Goal: Task Accomplishment & Management: Complete application form

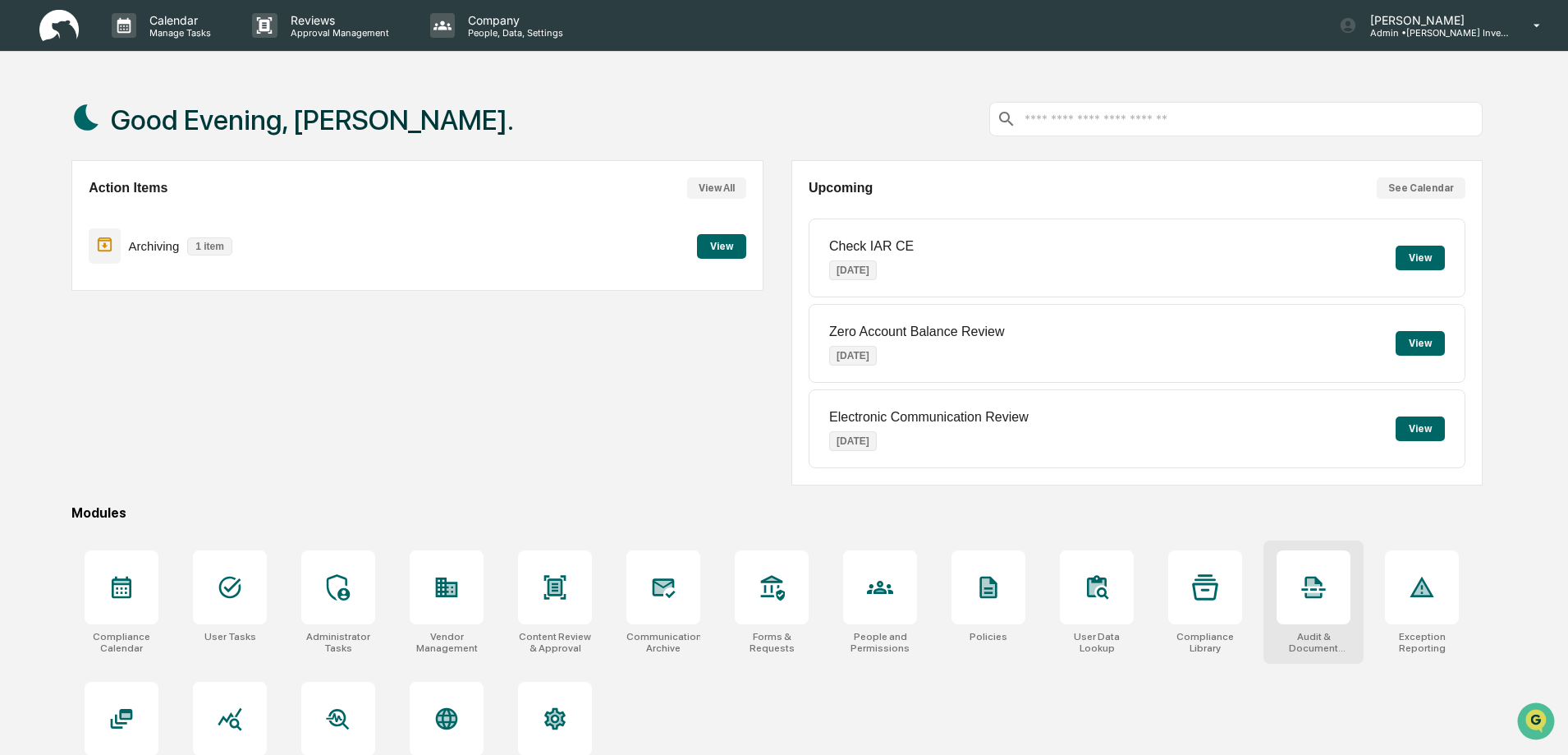
click at [1308, 617] on div at bounding box center [1313, 587] width 74 height 74
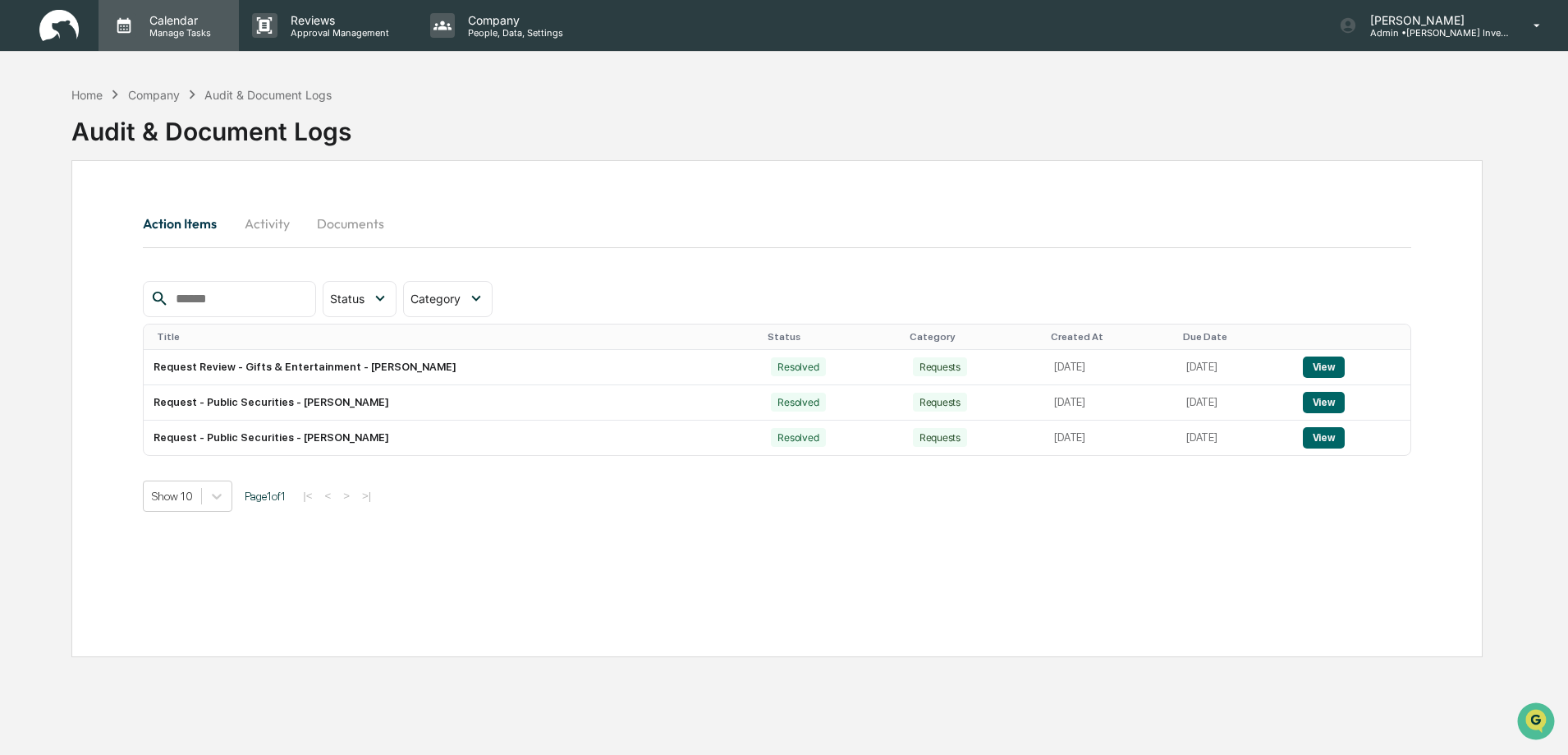
click at [167, 30] on p "Manage Tasks" at bounding box center [177, 32] width 83 height 11
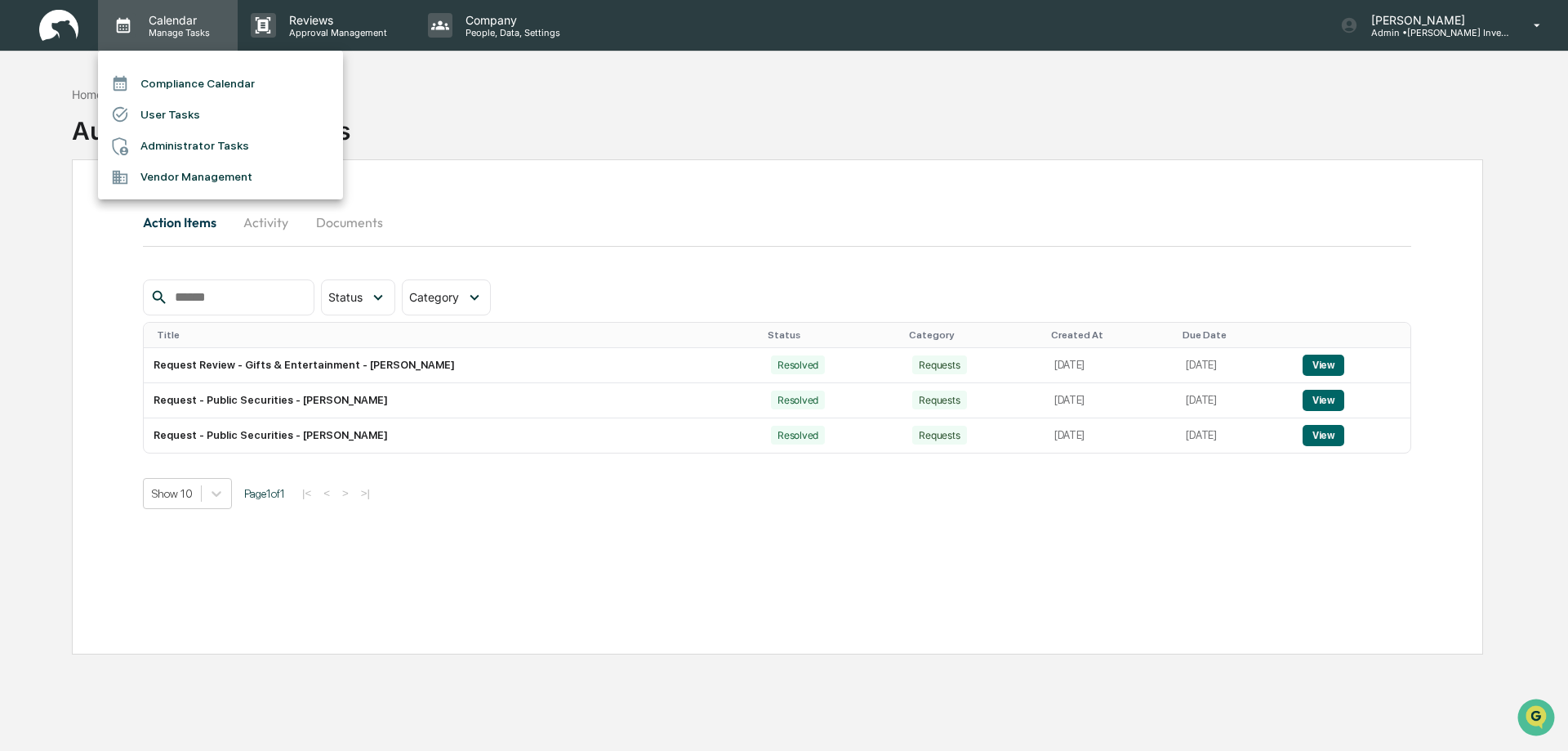
click at [166, 30] on div at bounding box center [784, 375] width 1568 height 751
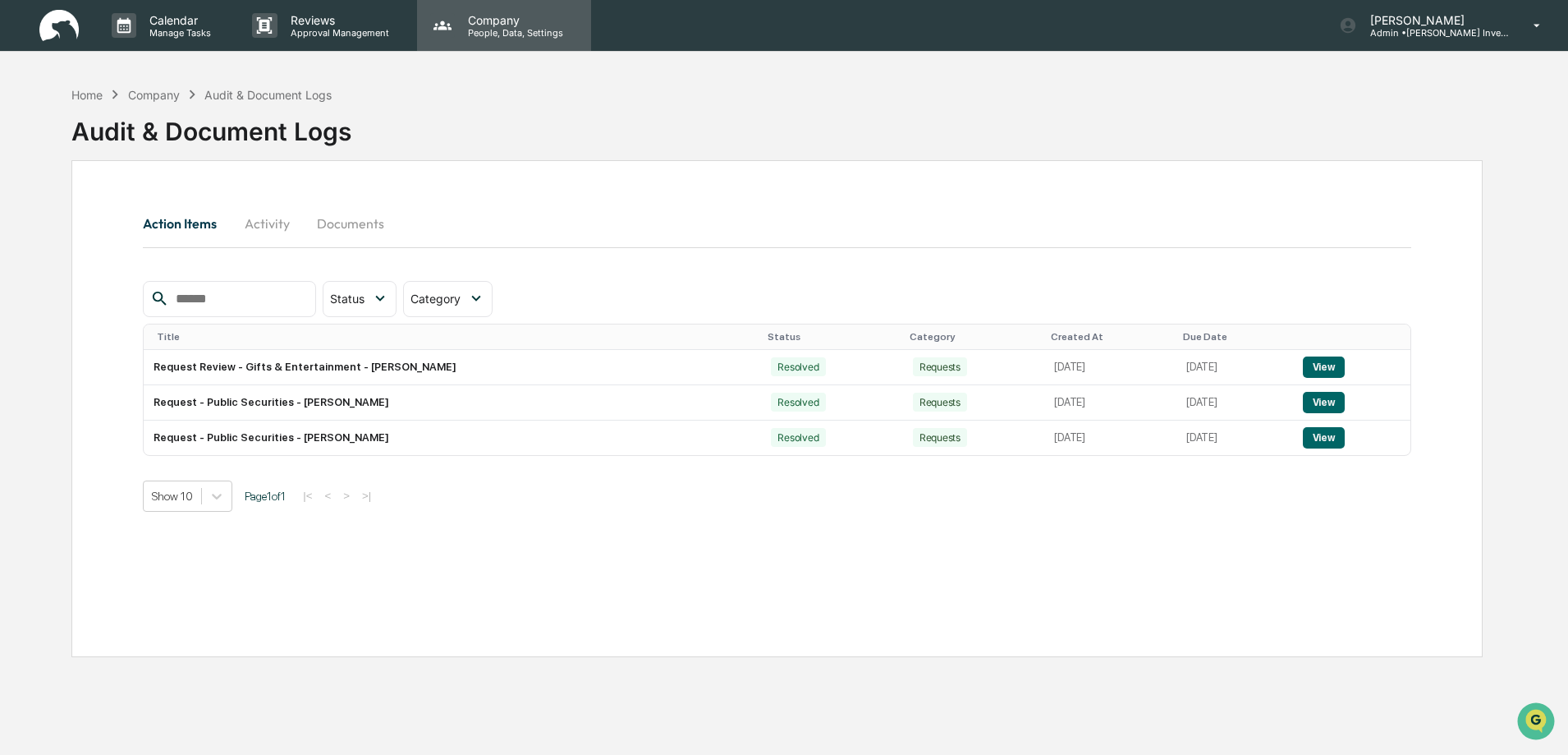
click at [499, 32] on p "People, Data, Settings" at bounding box center [513, 32] width 116 height 11
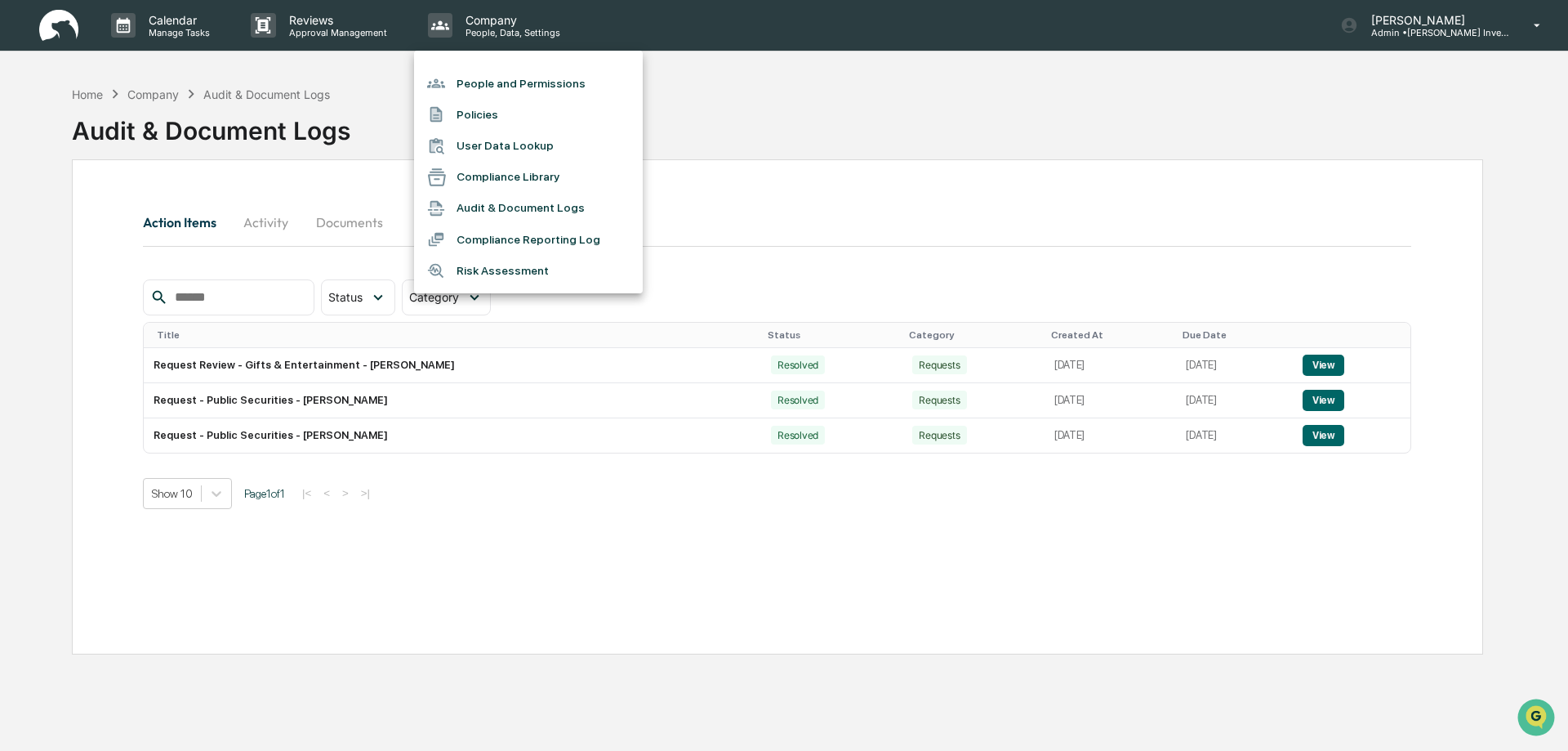
click at [768, 120] on div at bounding box center [784, 375] width 1568 height 751
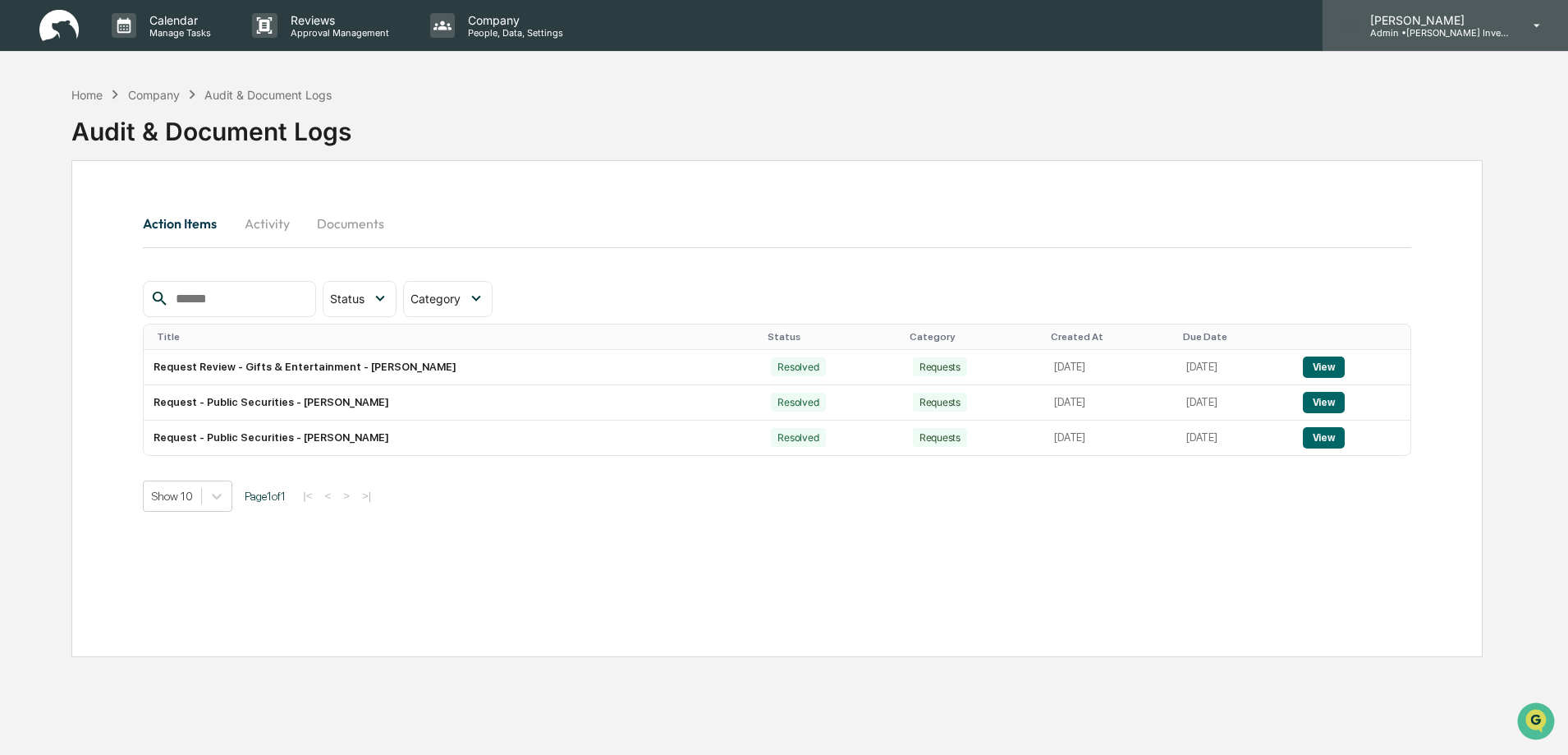
click at [1497, 33] on p "Admin • [PERSON_NAME] Investments, LLC" at bounding box center [1433, 32] width 152 height 11
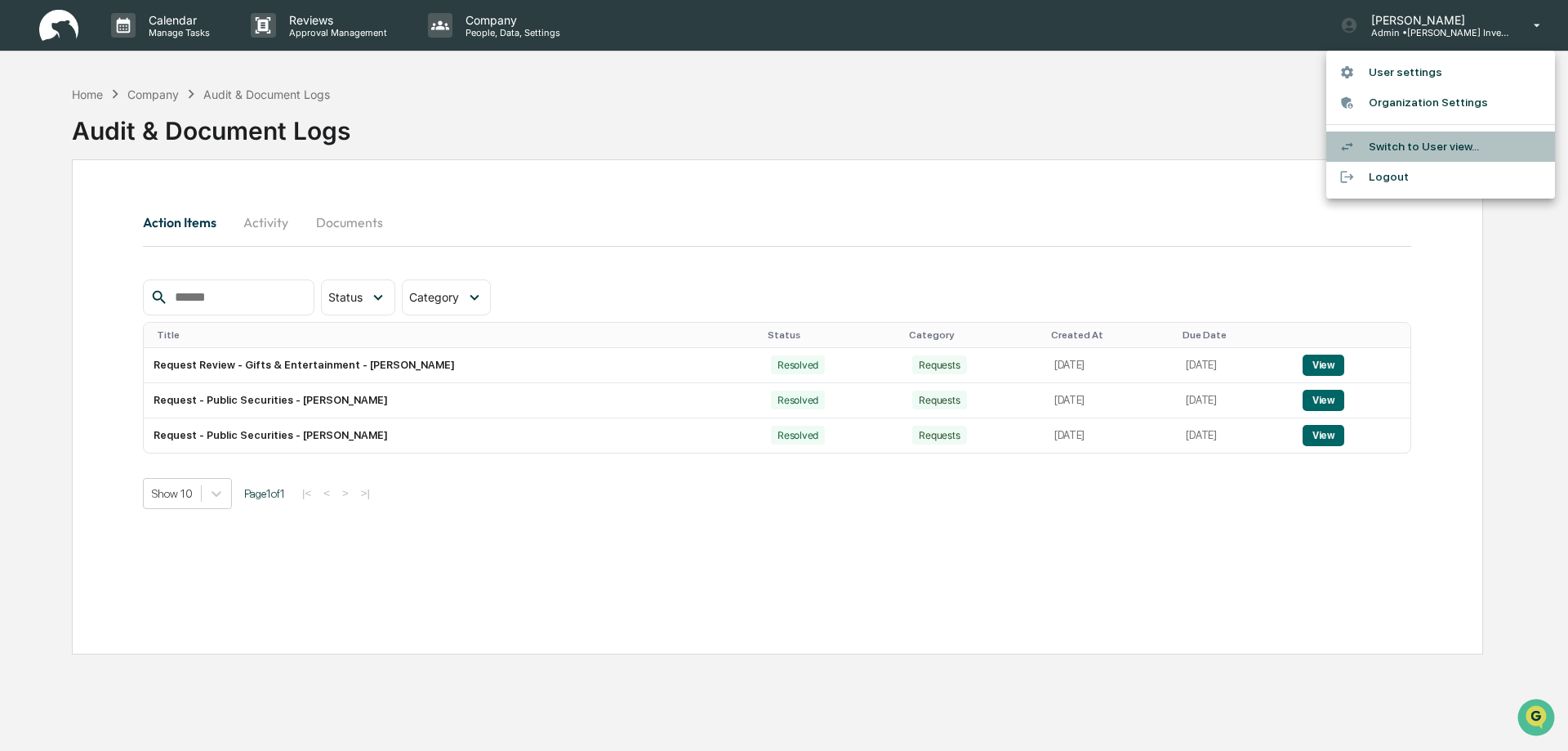
click at [1414, 151] on li "Switch to User view..." at bounding box center [1440, 146] width 229 height 30
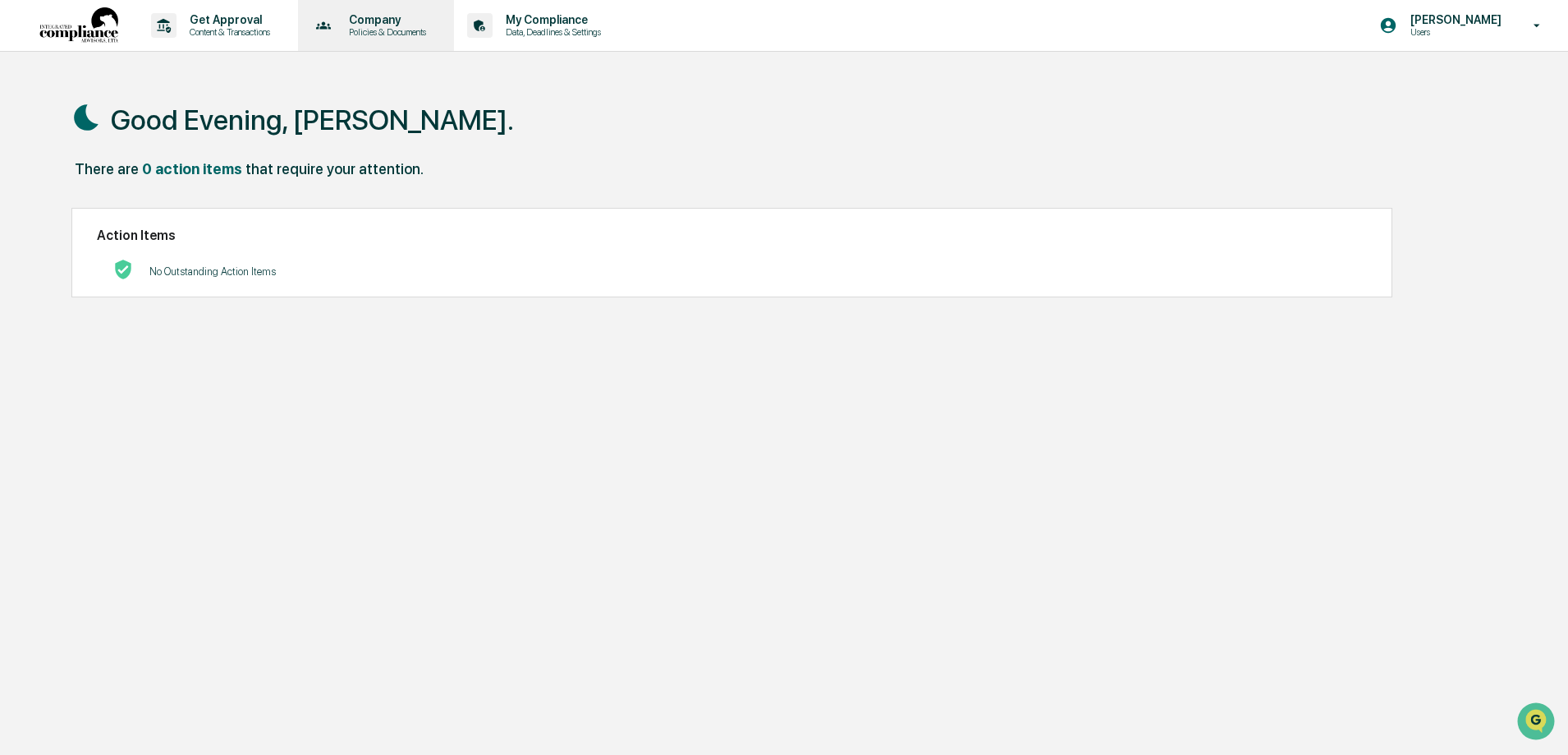
click at [397, 35] on p "Policies & Documents" at bounding box center [385, 32] width 98 height 11
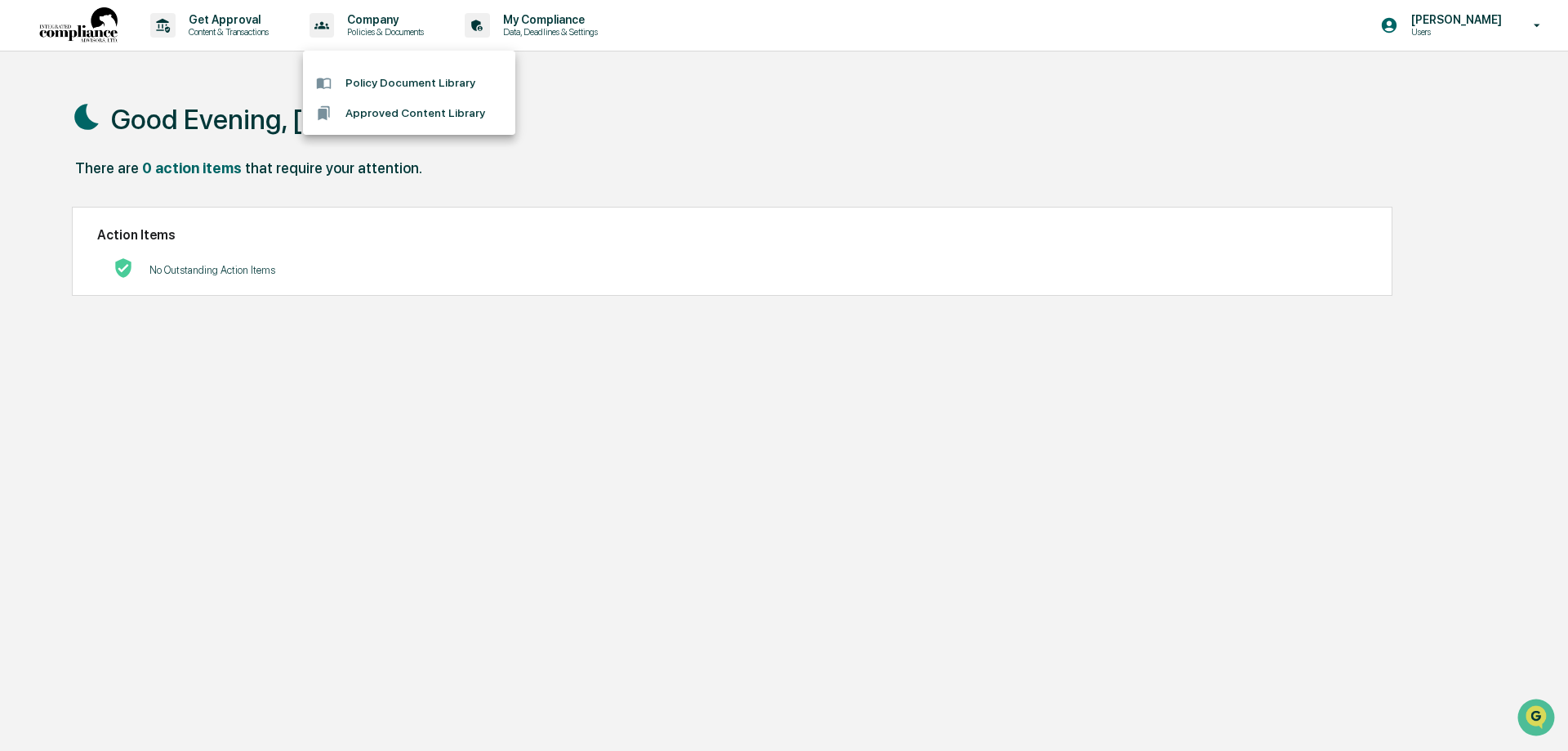
click at [531, 28] on div at bounding box center [784, 375] width 1568 height 751
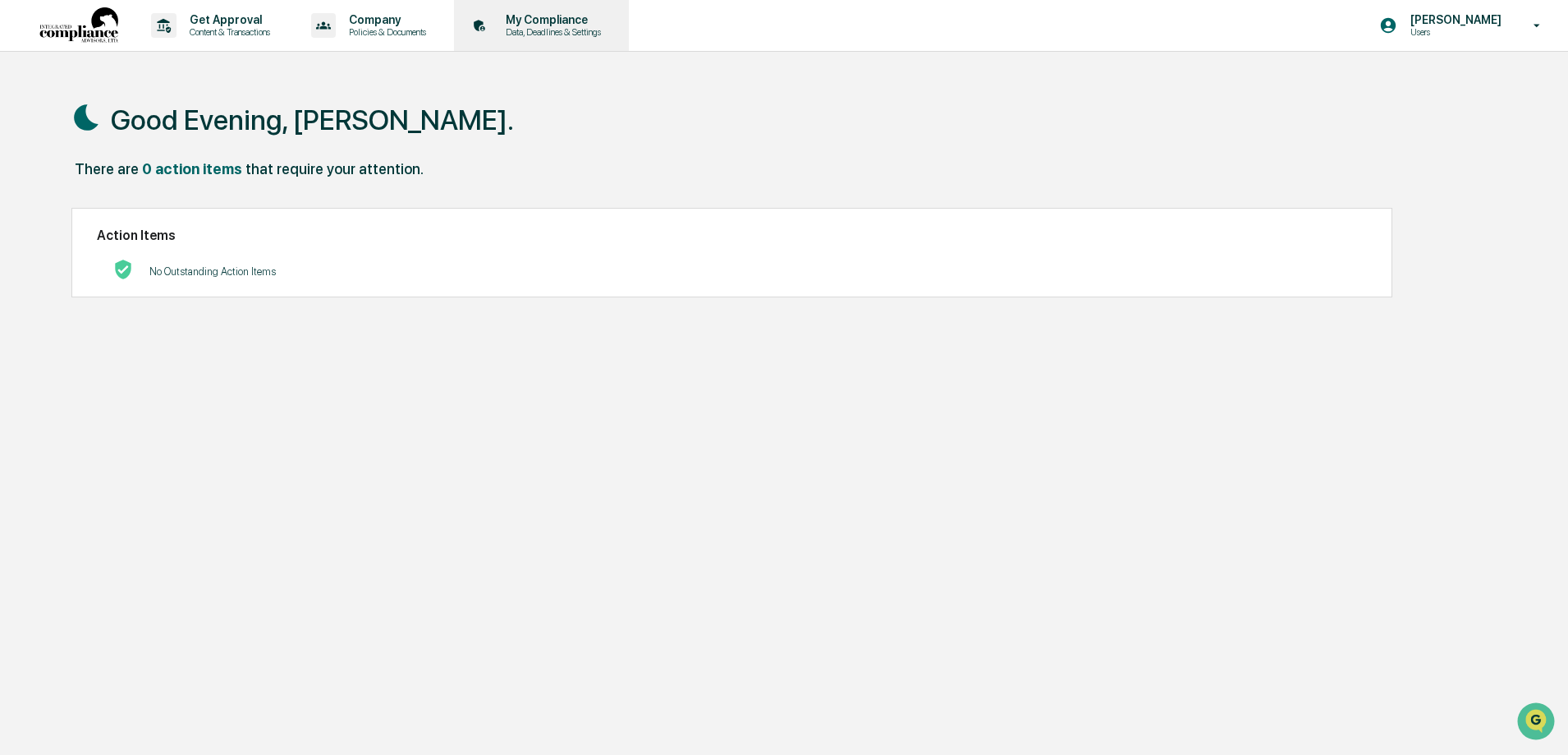
click at [573, 29] on p "Data, Deadlines & Settings" at bounding box center [550, 32] width 116 height 11
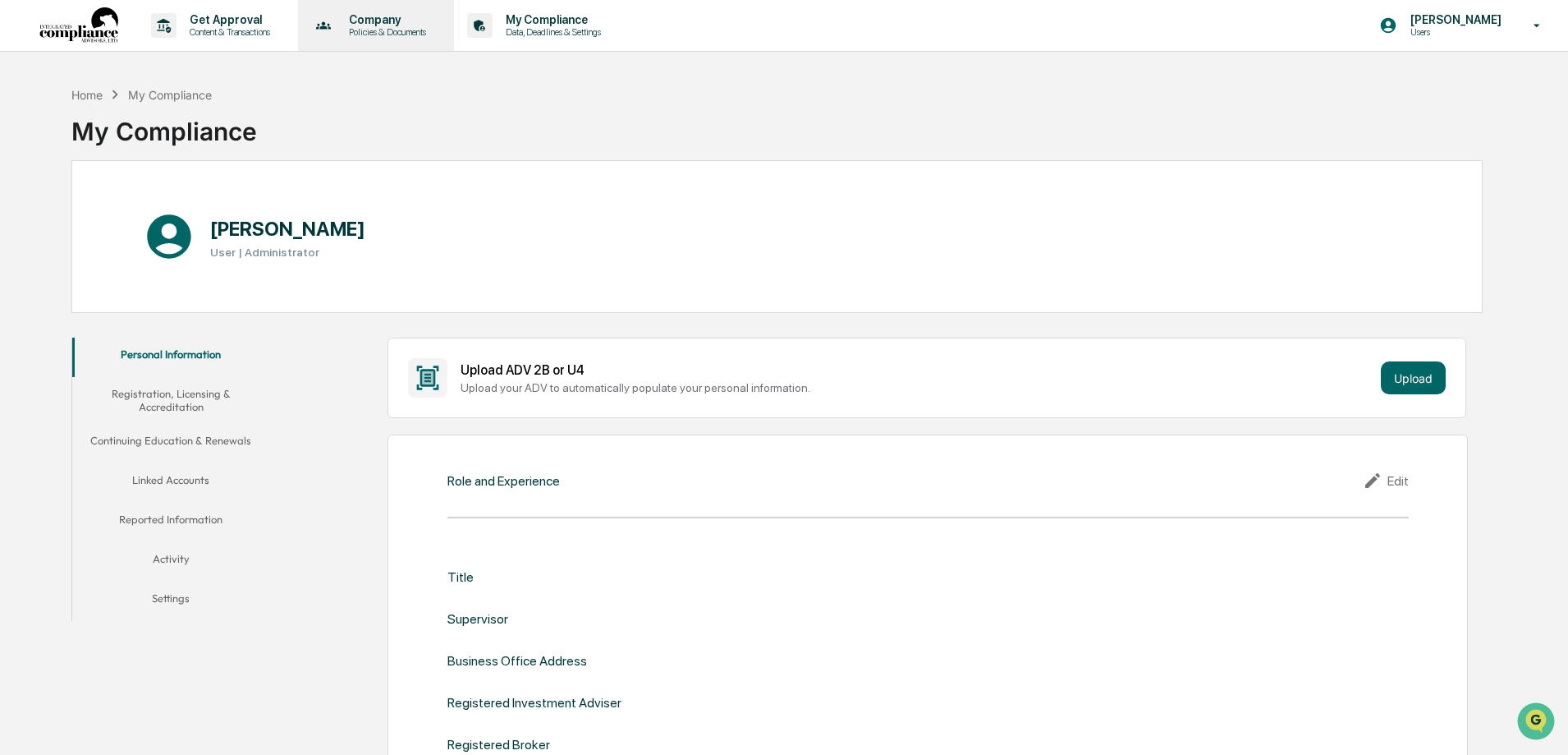
click at [388, 20] on p "Company" at bounding box center [385, 19] width 98 height 13
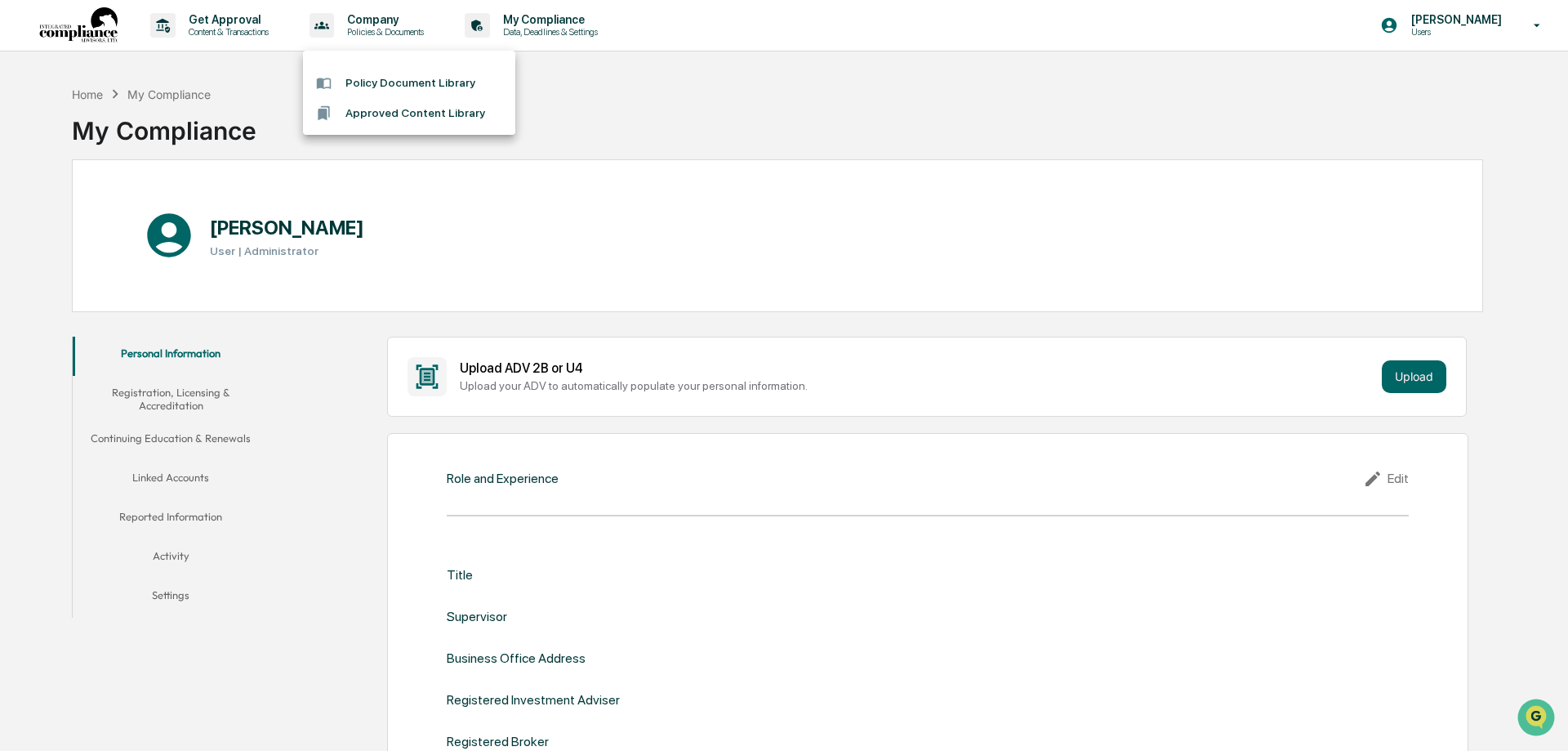
click at [392, 85] on li "Policy Document Library" at bounding box center [409, 82] width 212 height 30
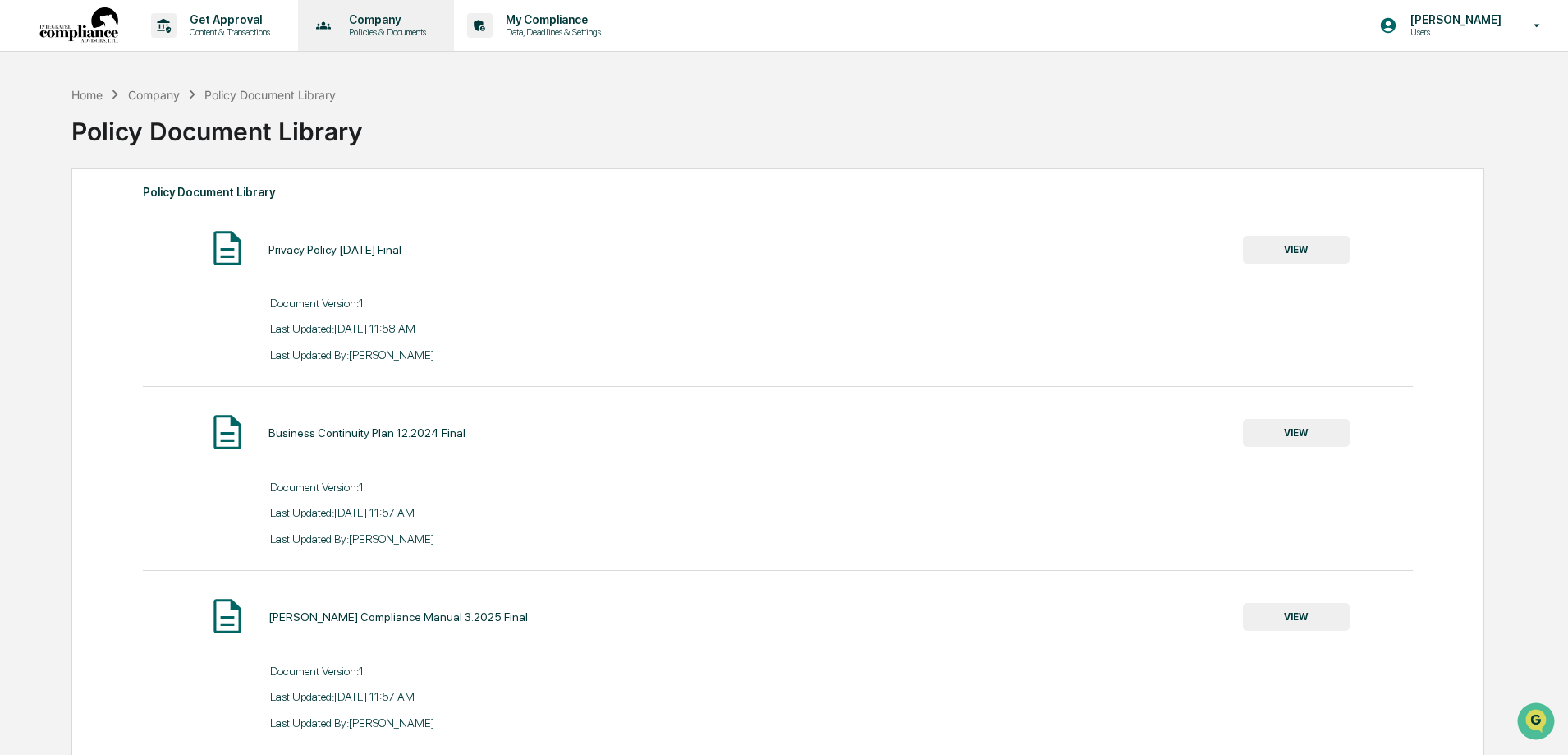
click at [386, 36] on p "Policies & Documents" at bounding box center [385, 32] width 98 height 11
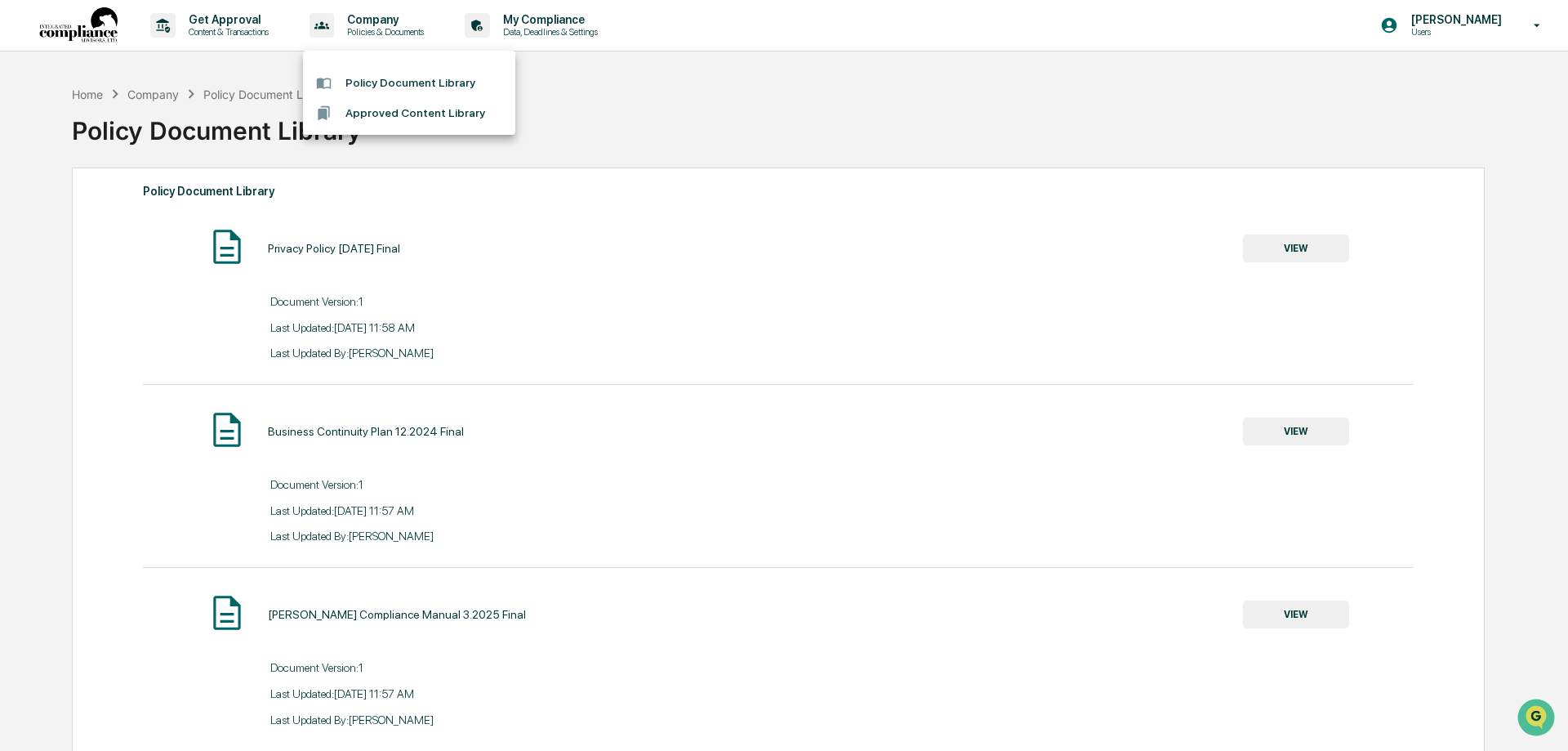
click at [595, 104] on div at bounding box center [784, 375] width 1568 height 751
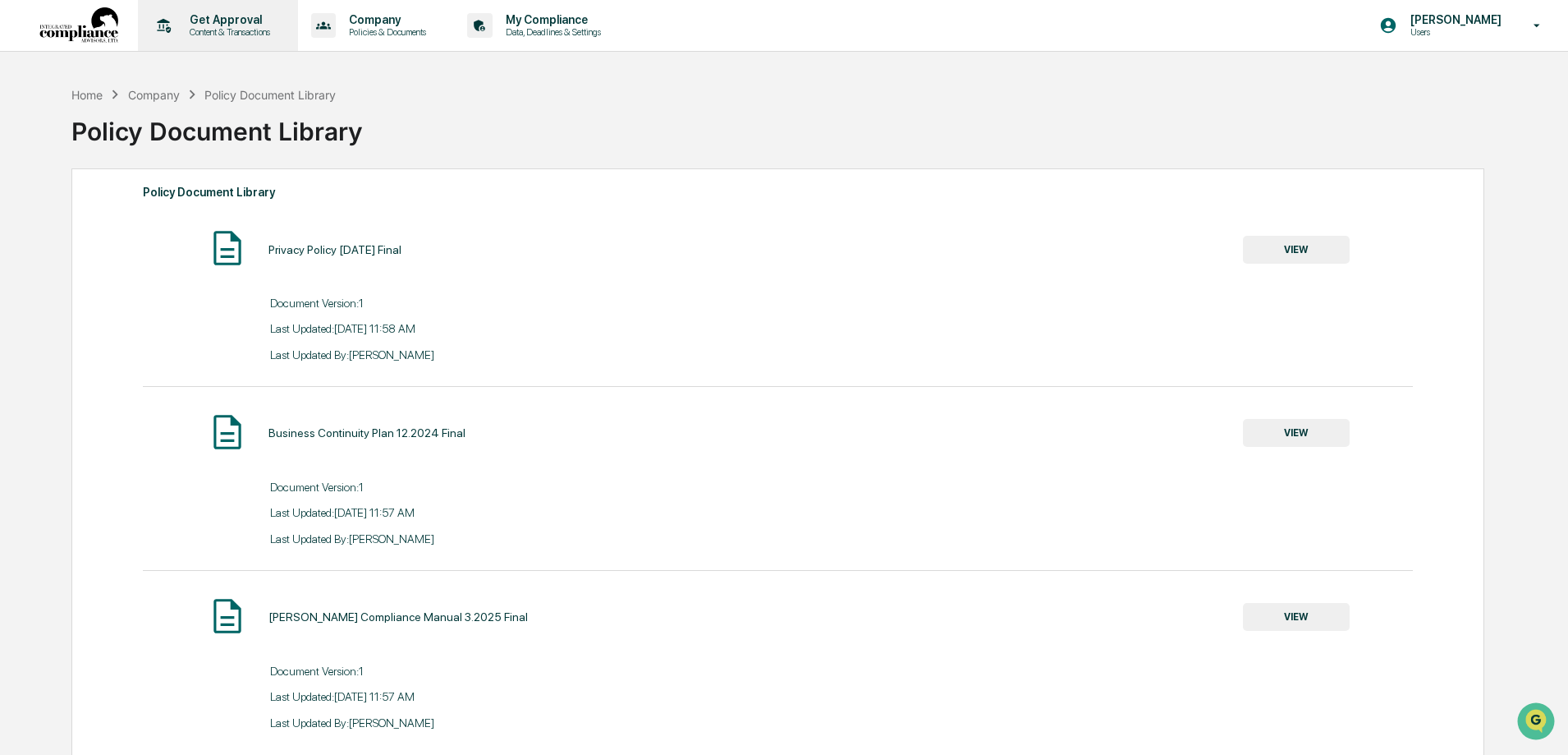
click at [249, 25] on p "Get Approval" at bounding box center [227, 19] width 102 height 13
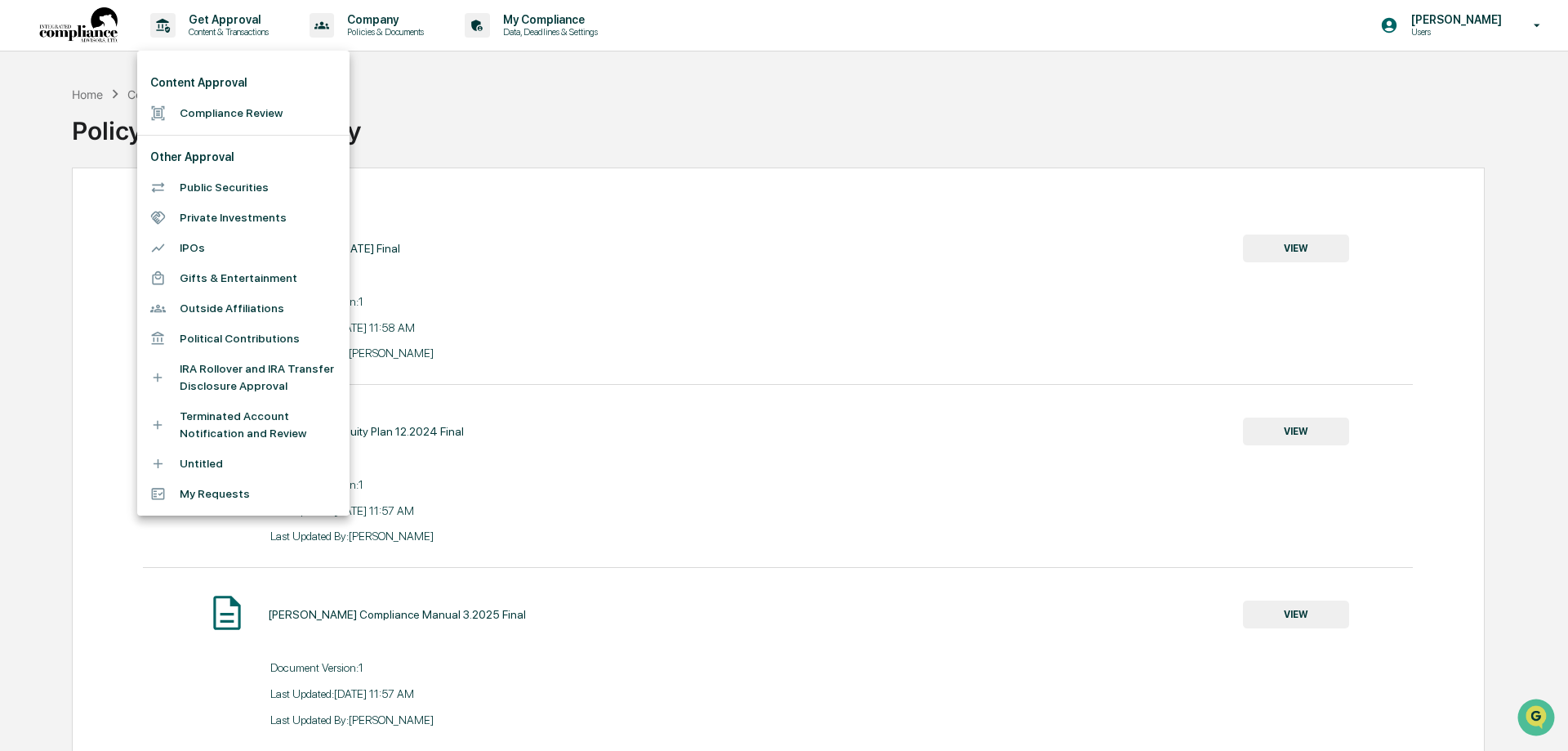
click at [1453, 27] on div at bounding box center [784, 375] width 1568 height 751
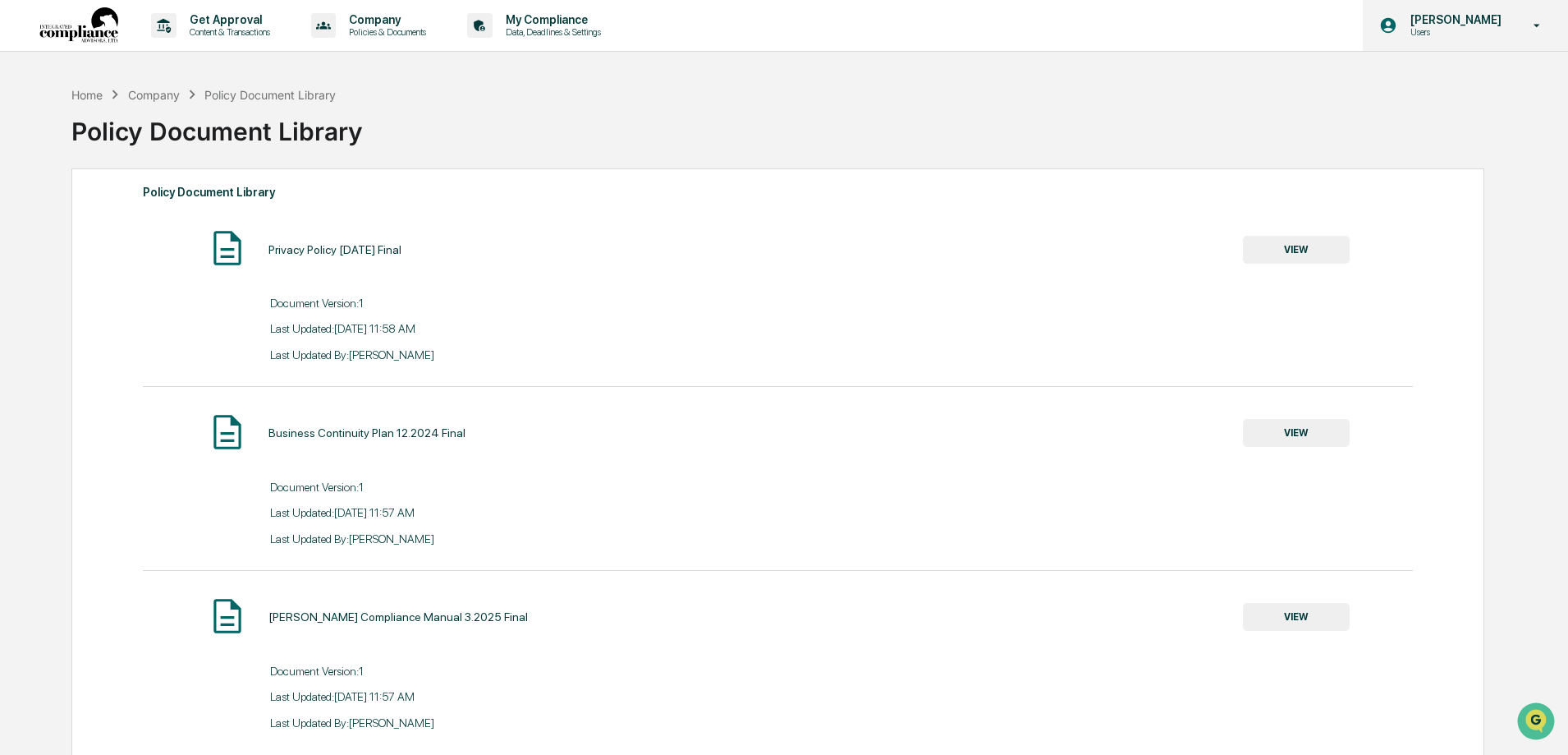
click at [1540, 32] on icon at bounding box center [1537, 26] width 28 height 15
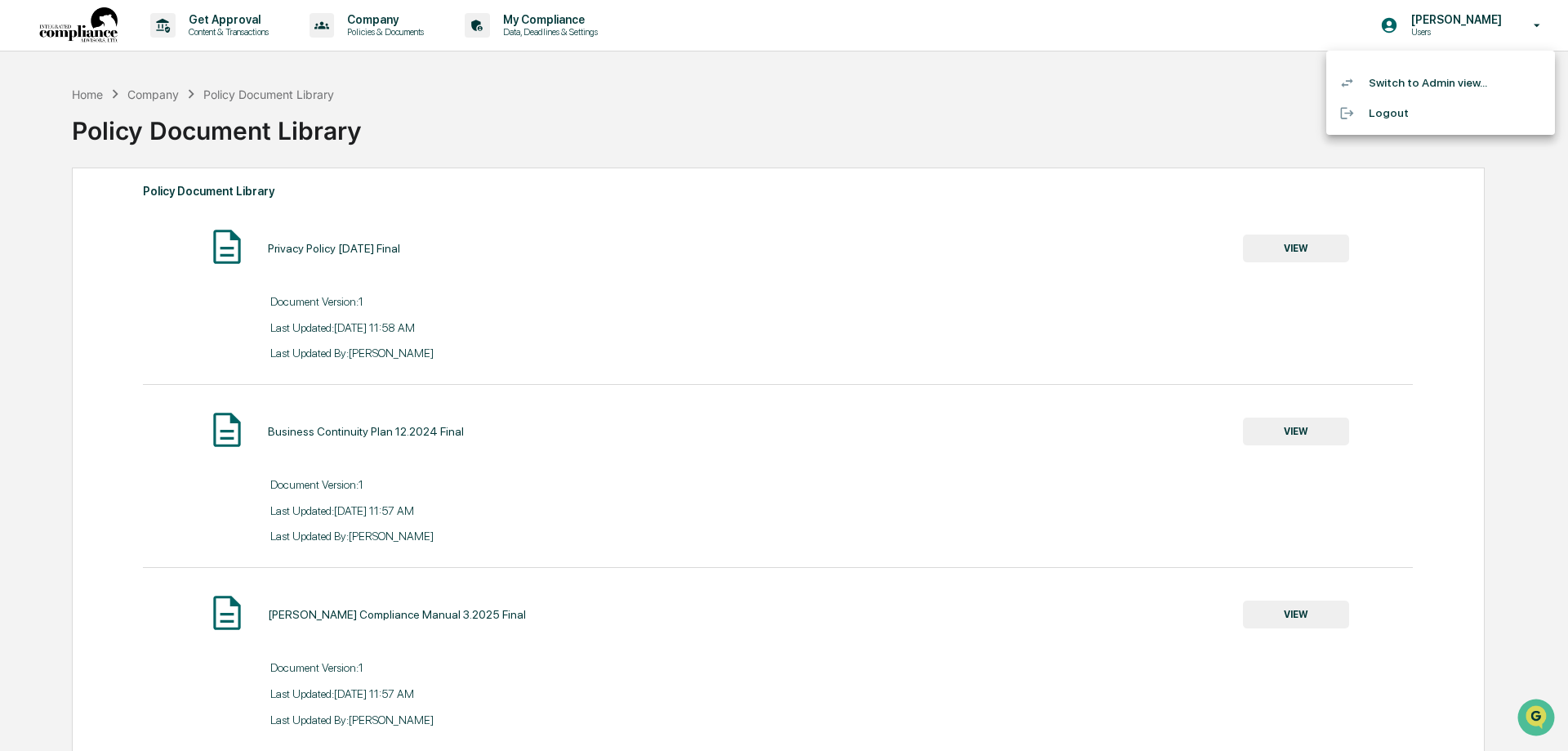
click at [1409, 84] on li "Switch to Admin view..." at bounding box center [1440, 82] width 229 height 30
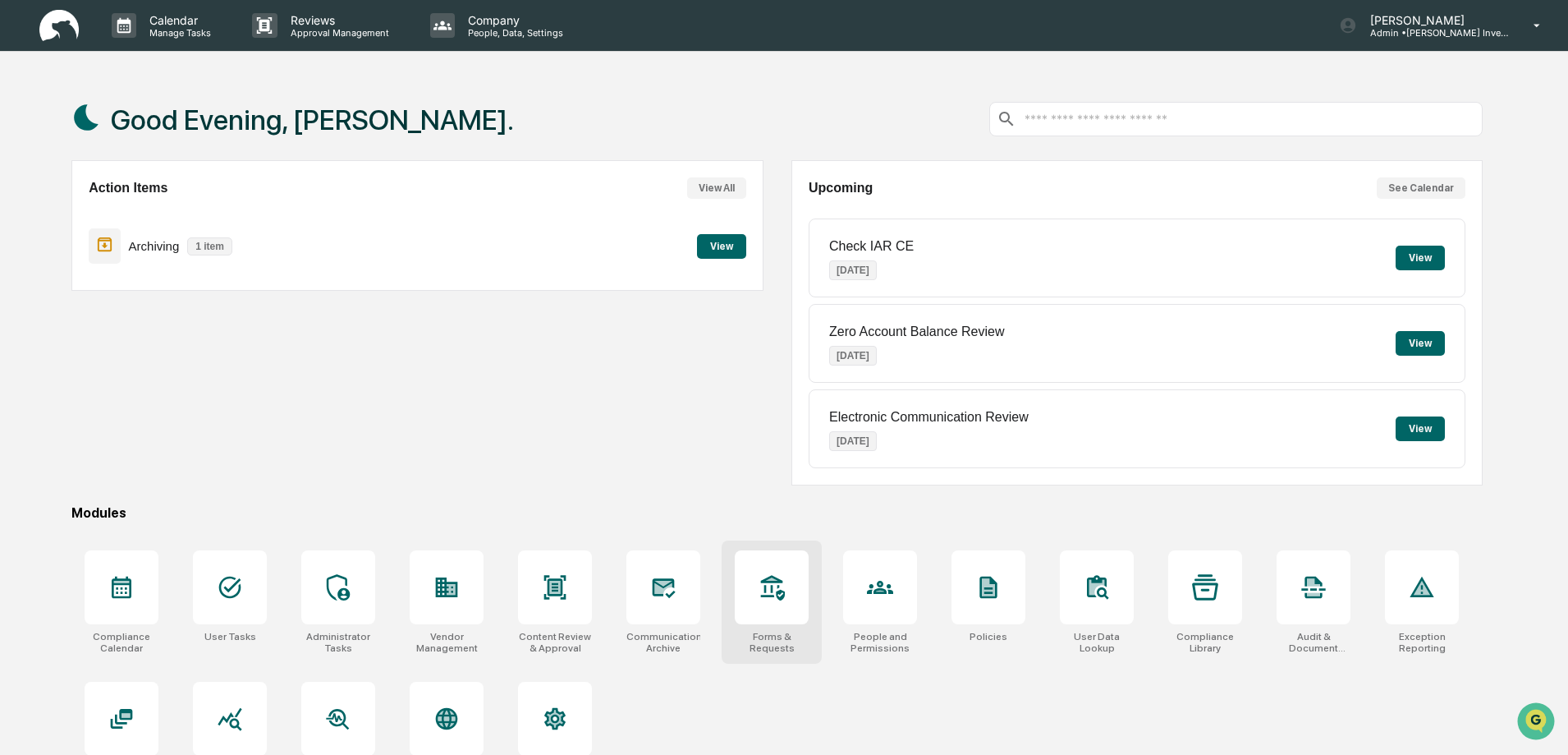
click at [792, 600] on div at bounding box center [772, 587] width 74 height 74
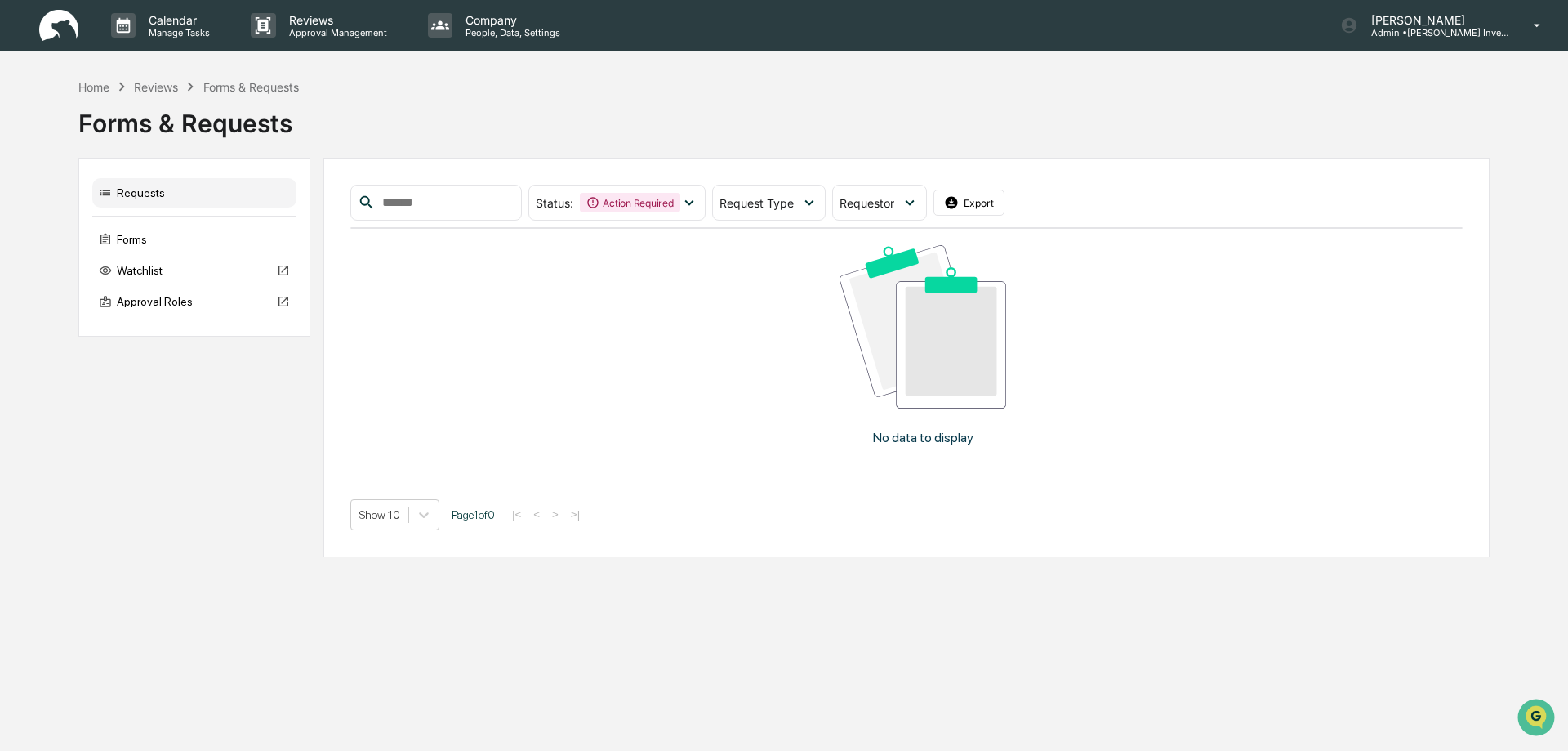
click at [60, 16] on img at bounding box center [59, 25] width 39 height 32
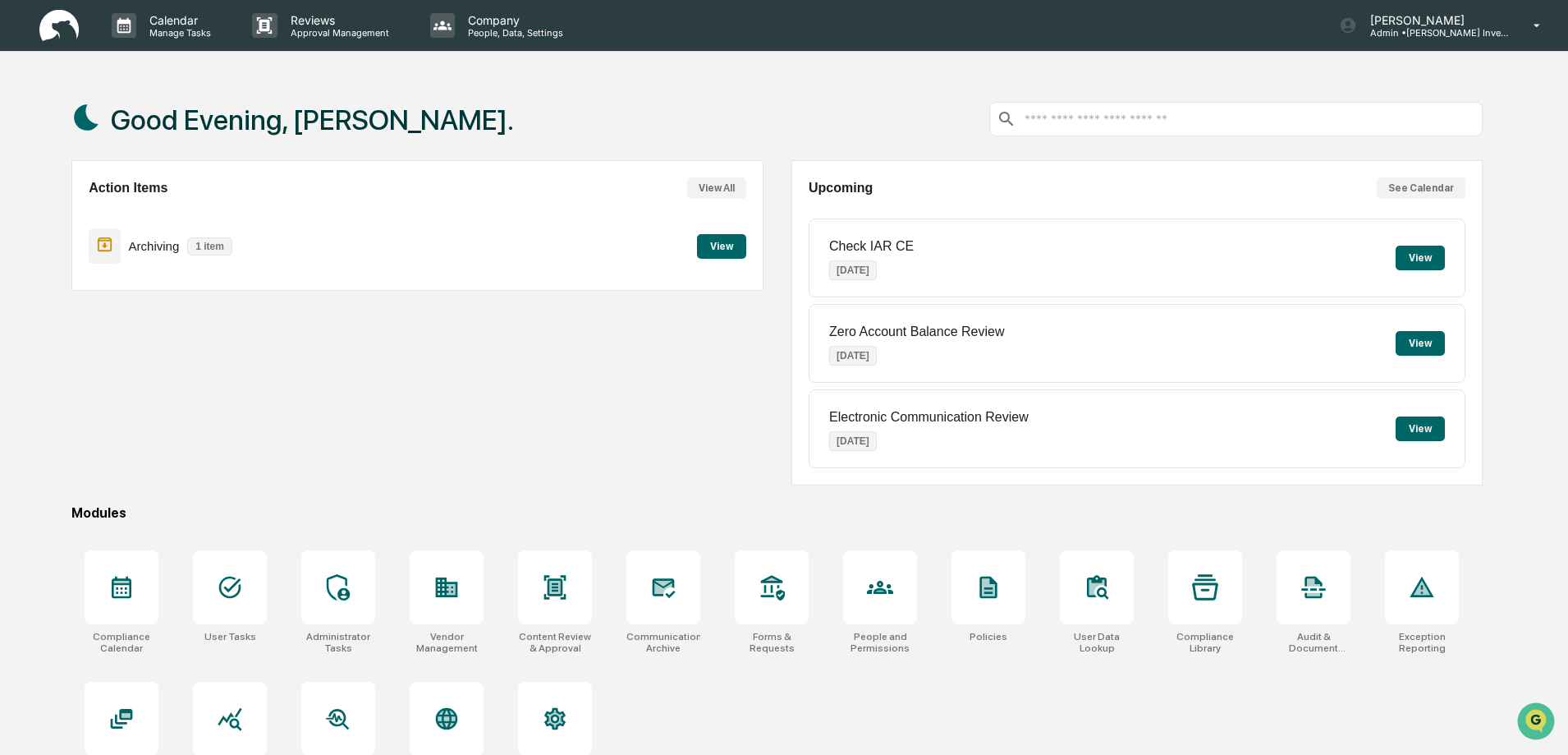
scroll to position [78, 0]
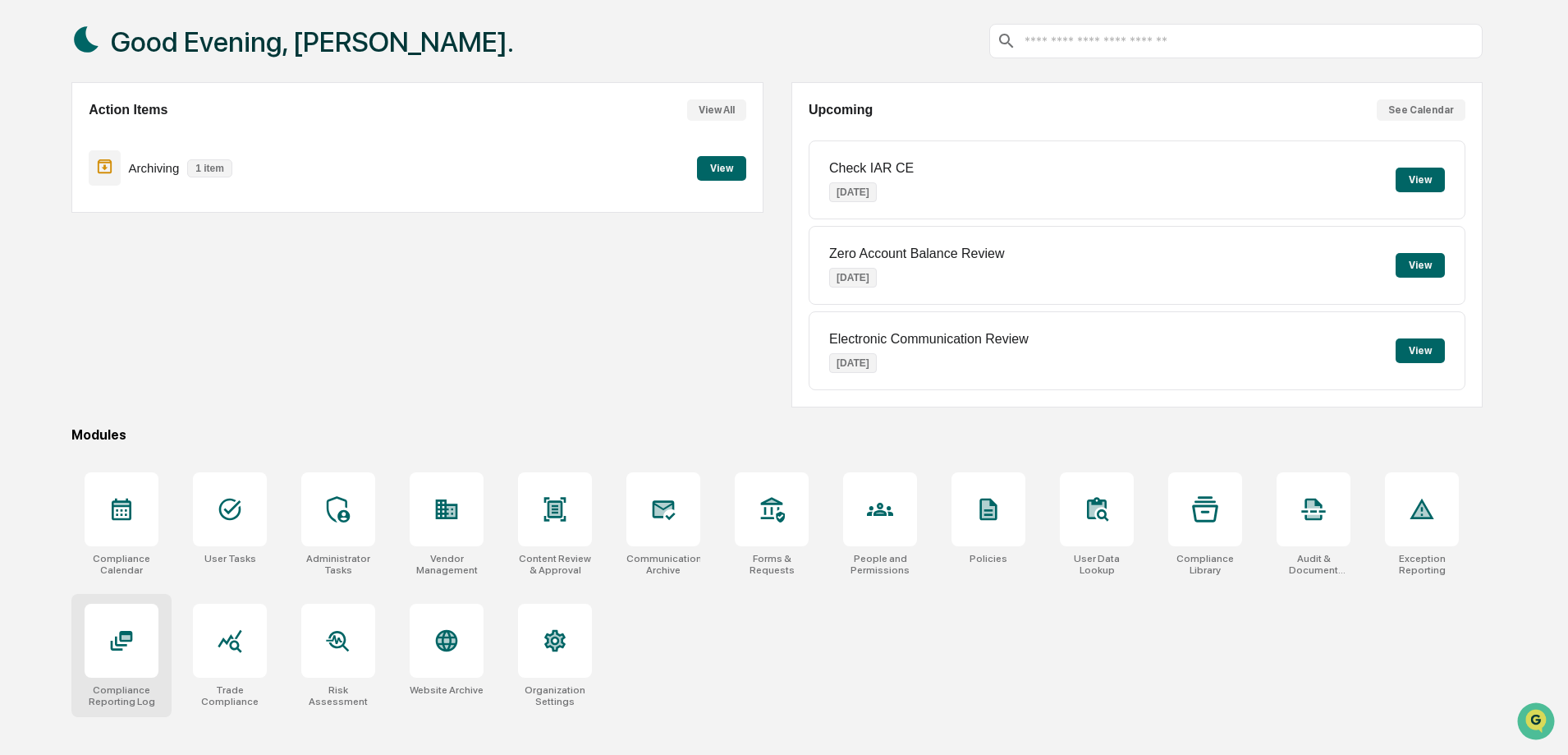
click at [112, 656] on div at bounding box center [121, 641] width 74 height 74
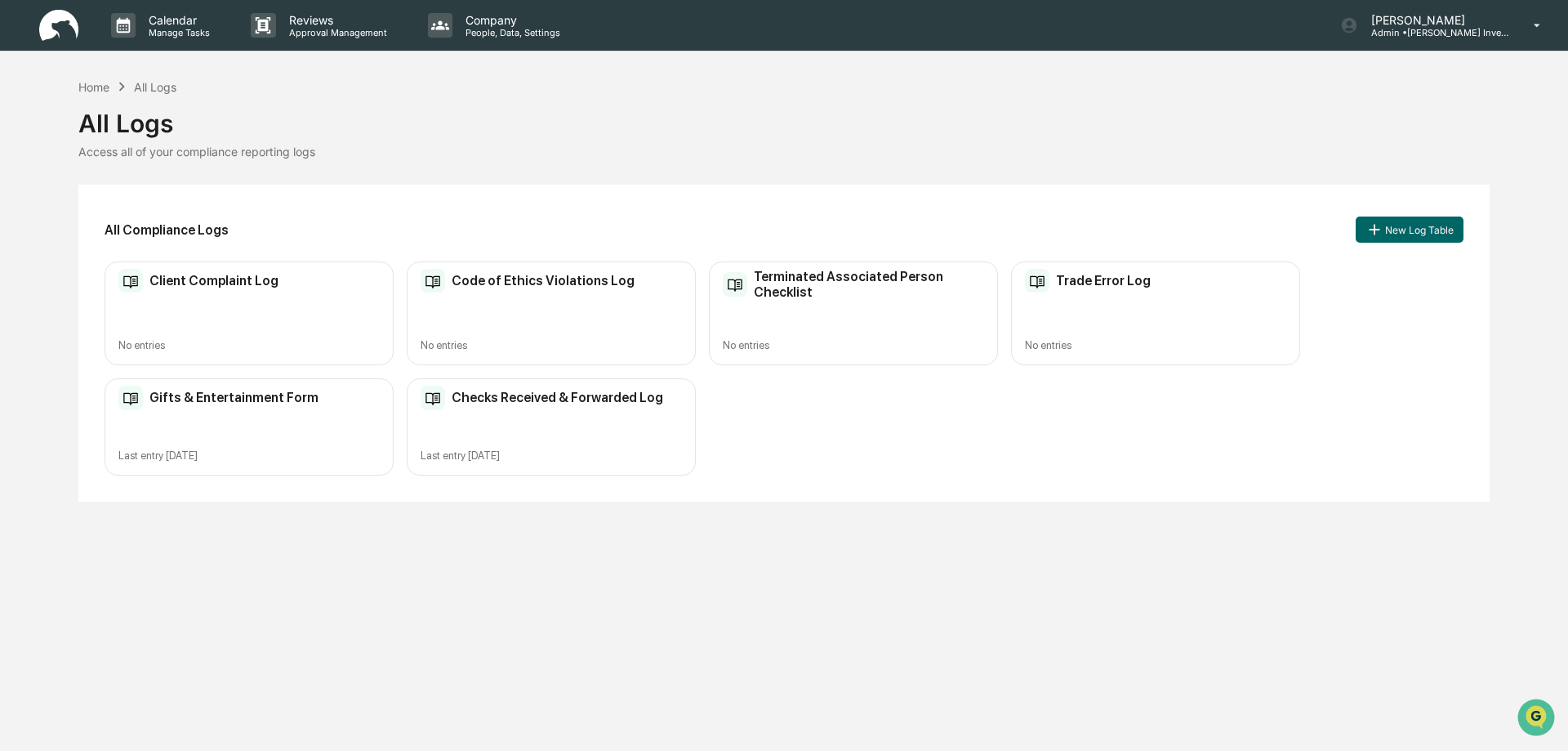
click at [521, 415] on div "Checks Received & Forwarded Log Last entry [DATE]" at bounding box center [551, 427] width 289 height 98
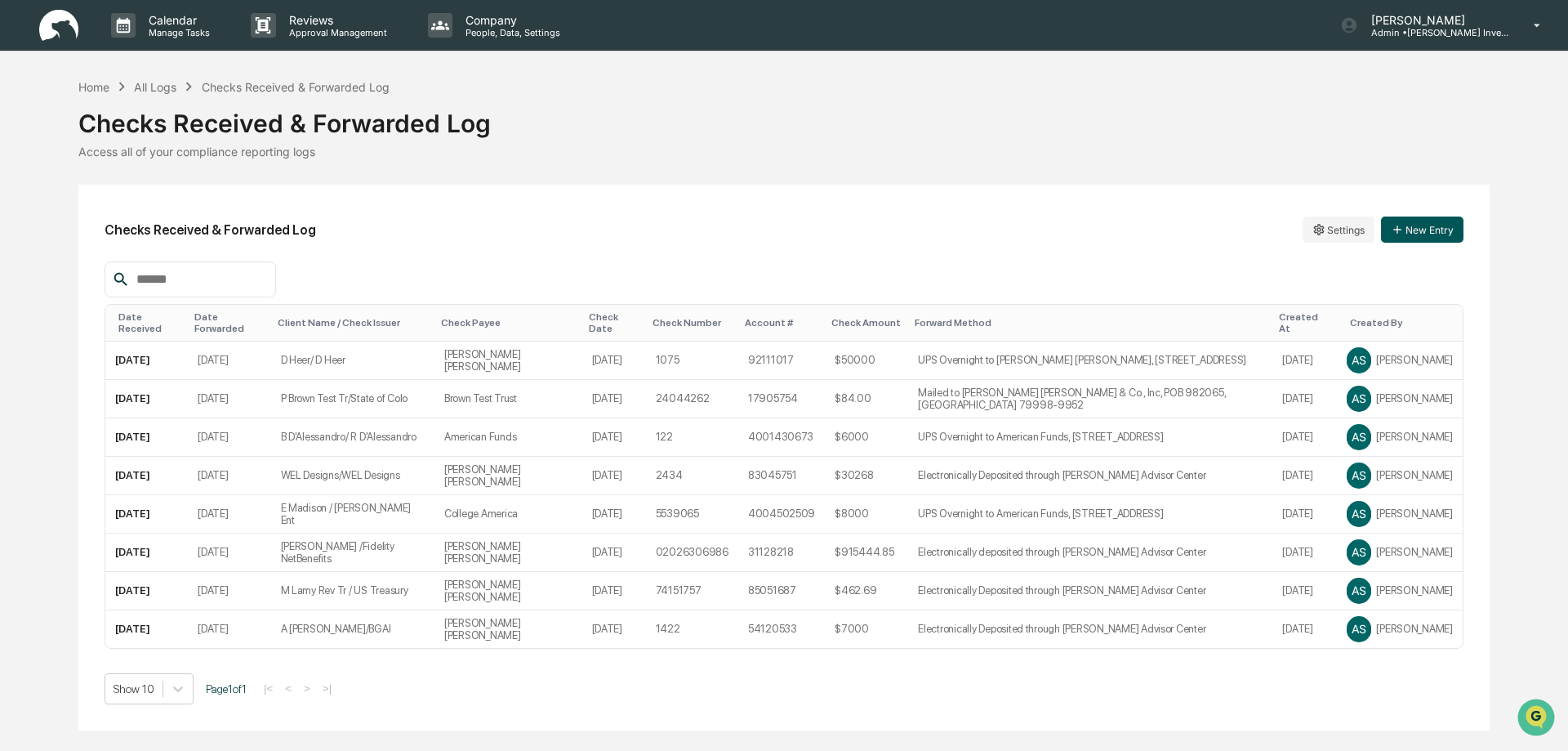
click at [1428, 233] on button "New Entry" at bounding box center [1422, 229] width 82 height 27
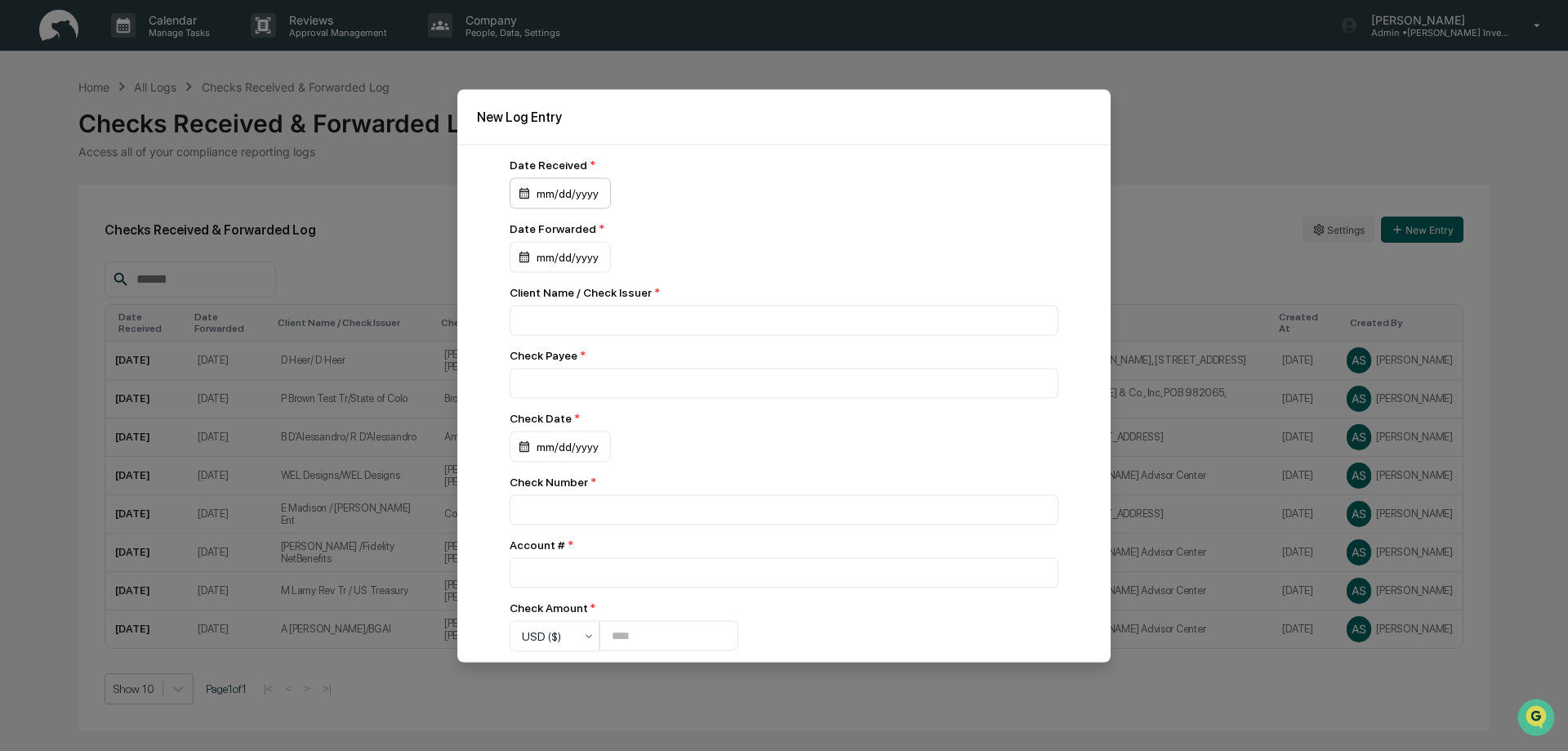
click at [548, 187] on div "mm/dd/yyyy" at bounding box center [560, 193] width 101 height 31
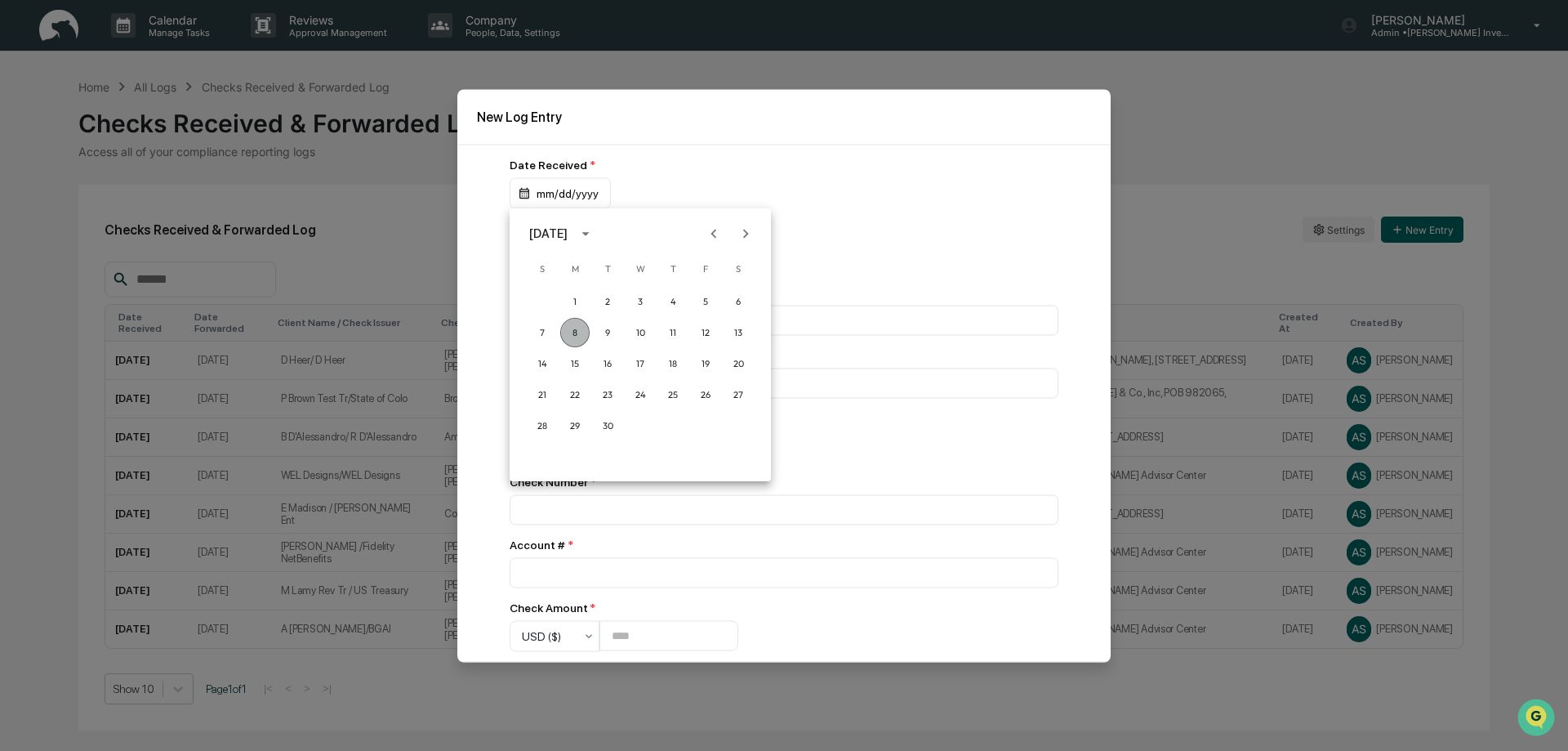
click at [571, 334] on button "8" at bounding box center [574, 332] width 29 height 29
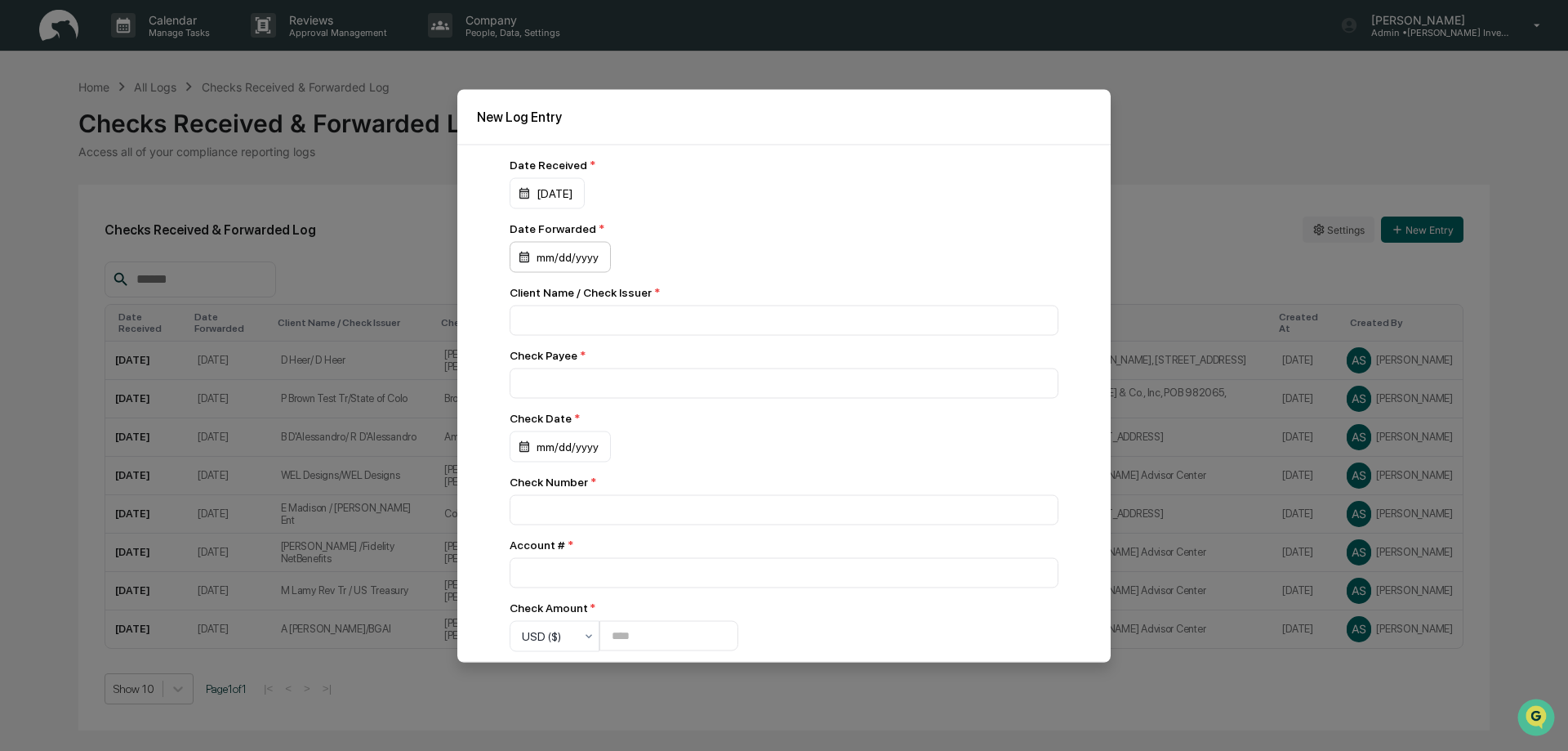
click at [561, 257] on div "mm/dd/yyyy" at bounding box center [560, 256] width 101 height 31
click at [567, 394] on button "8" at bounding box center [574, 396] width 29 height 29
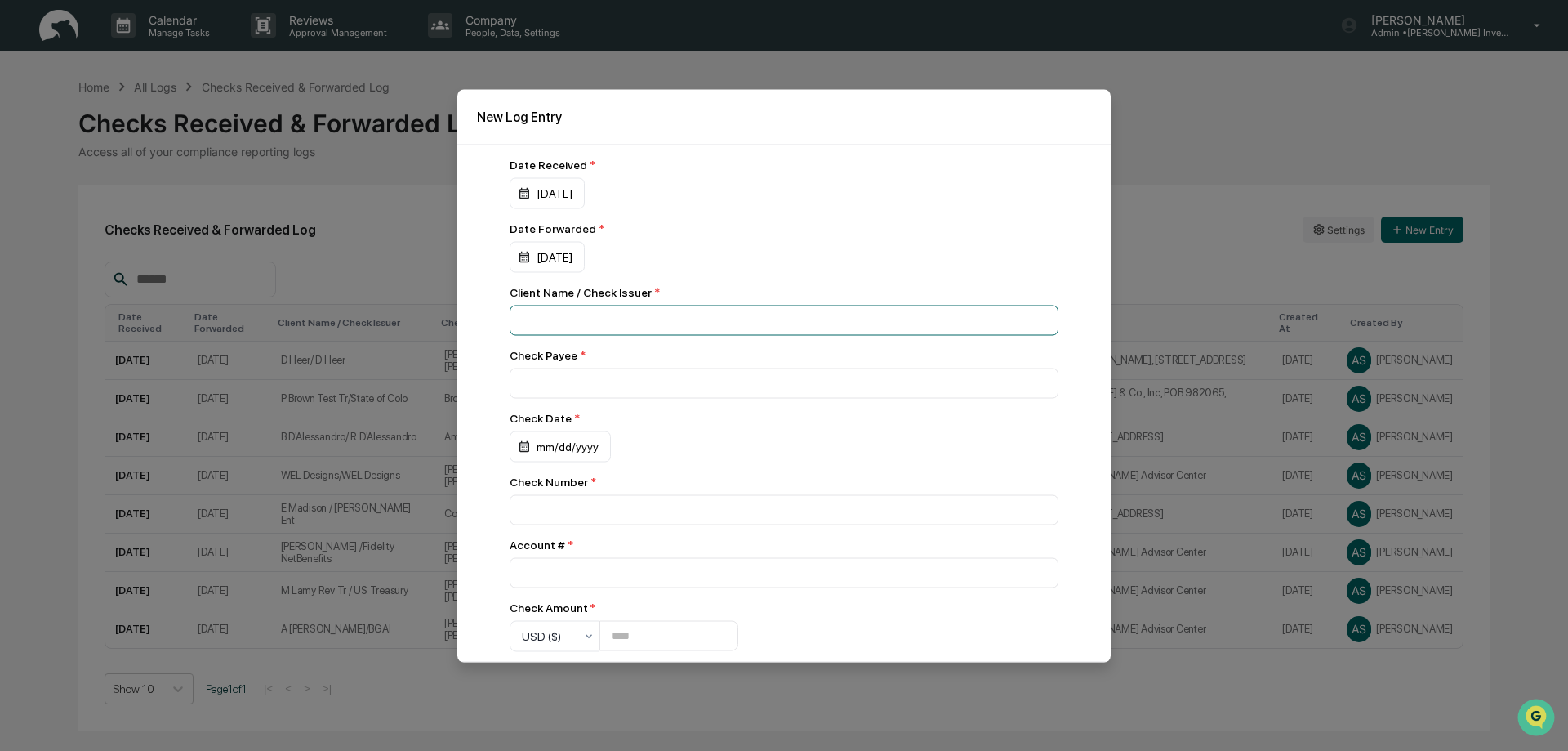
click at [520, 316] on input at bounding box center [783, 319] width 549 height 30
type input "**********"
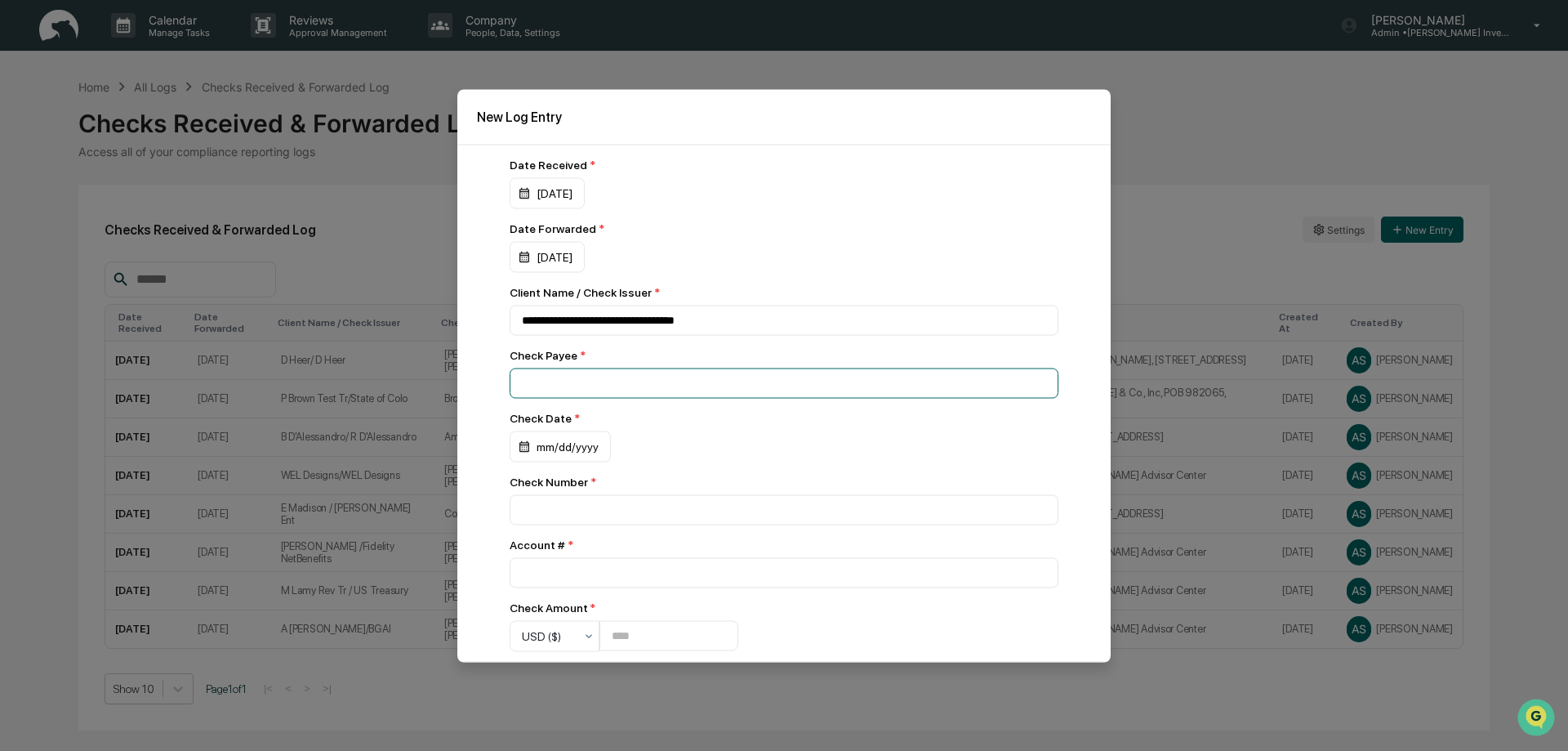
click at [528, 395] on input at bounding box center [783, 382] width 549 height 30
type input "**********"
click at [547, 445] on div "mm/dd/yyyy" at bounding box center [560, 446] width 101 height 31
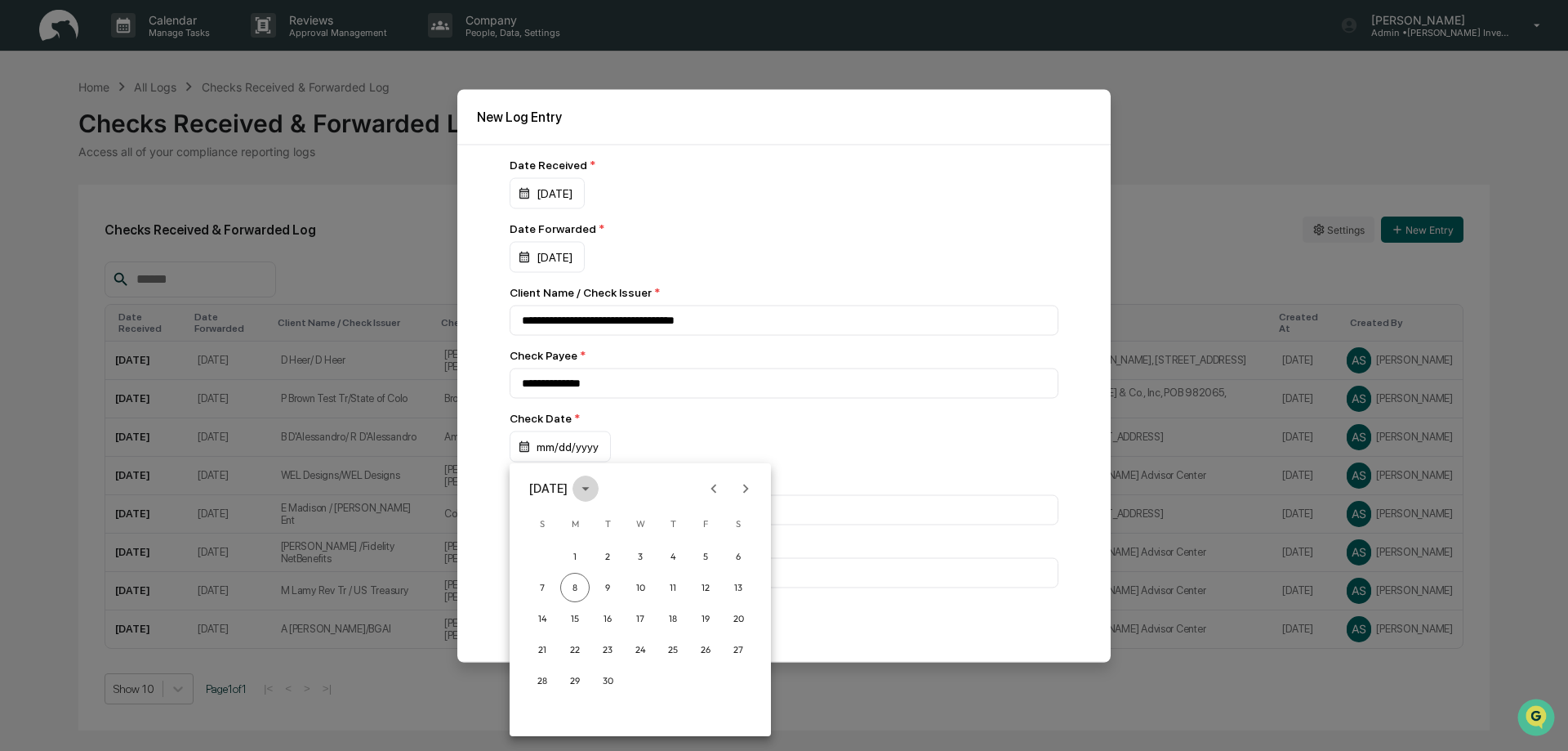
click at [595, 487] on icon "calendar view is open, switch to year view" at bounding box center [585, 488] width 18 height 18
click at [708, 626] on button "2025" at bounding box center [725, 622] width 59 height 29
click at [634, 612] on button "Aug" at bounding box center [640, 613] width 59 height 29
click at [573, 681] on button "25" at bounding box center [574, 680] width 29 height 29
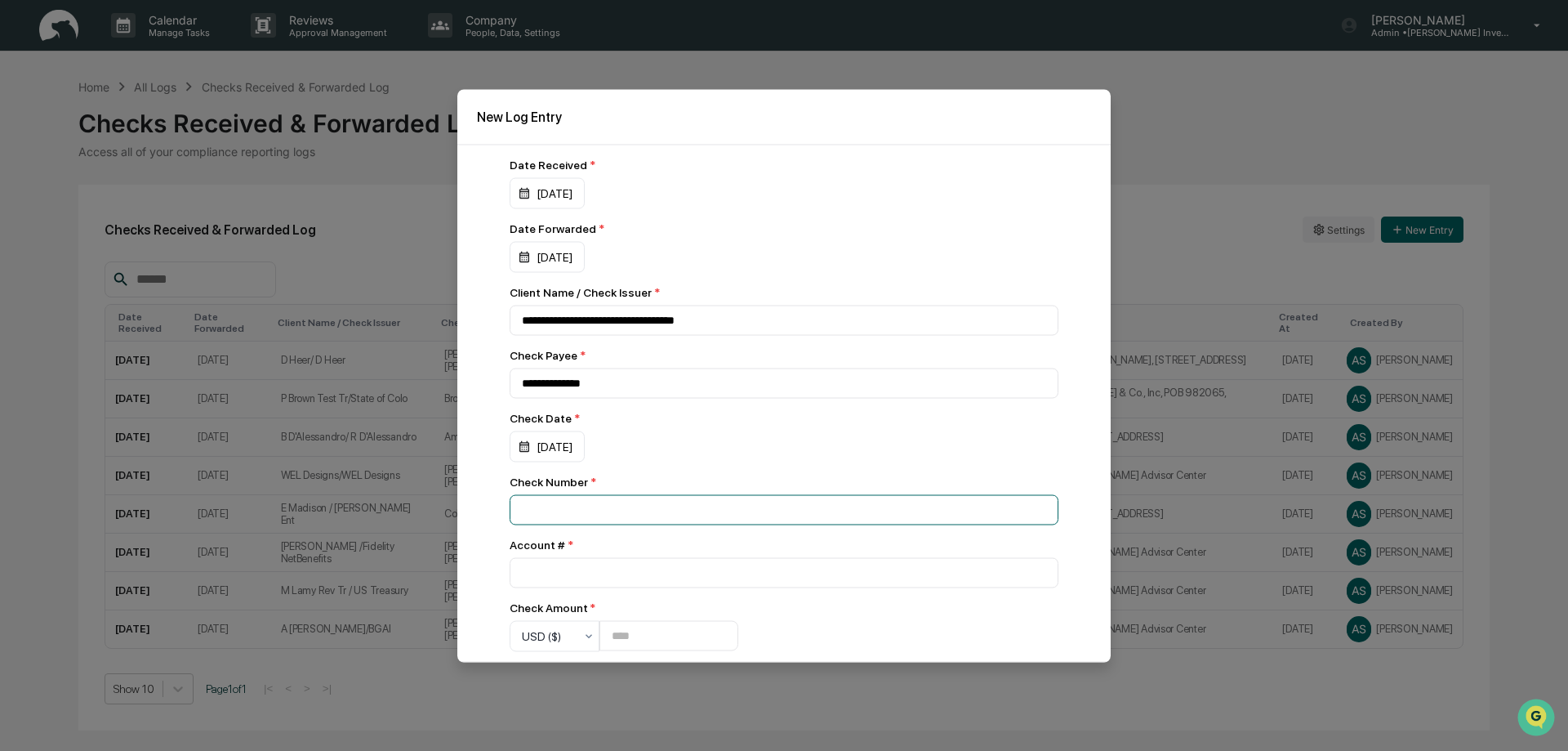
click at [530, 512] on input at bounding box center [783, 509] width 549 height 30
type input "**********"
click at [534, 577] on input "number" at bounding box center [783, 572] width 549 height 30
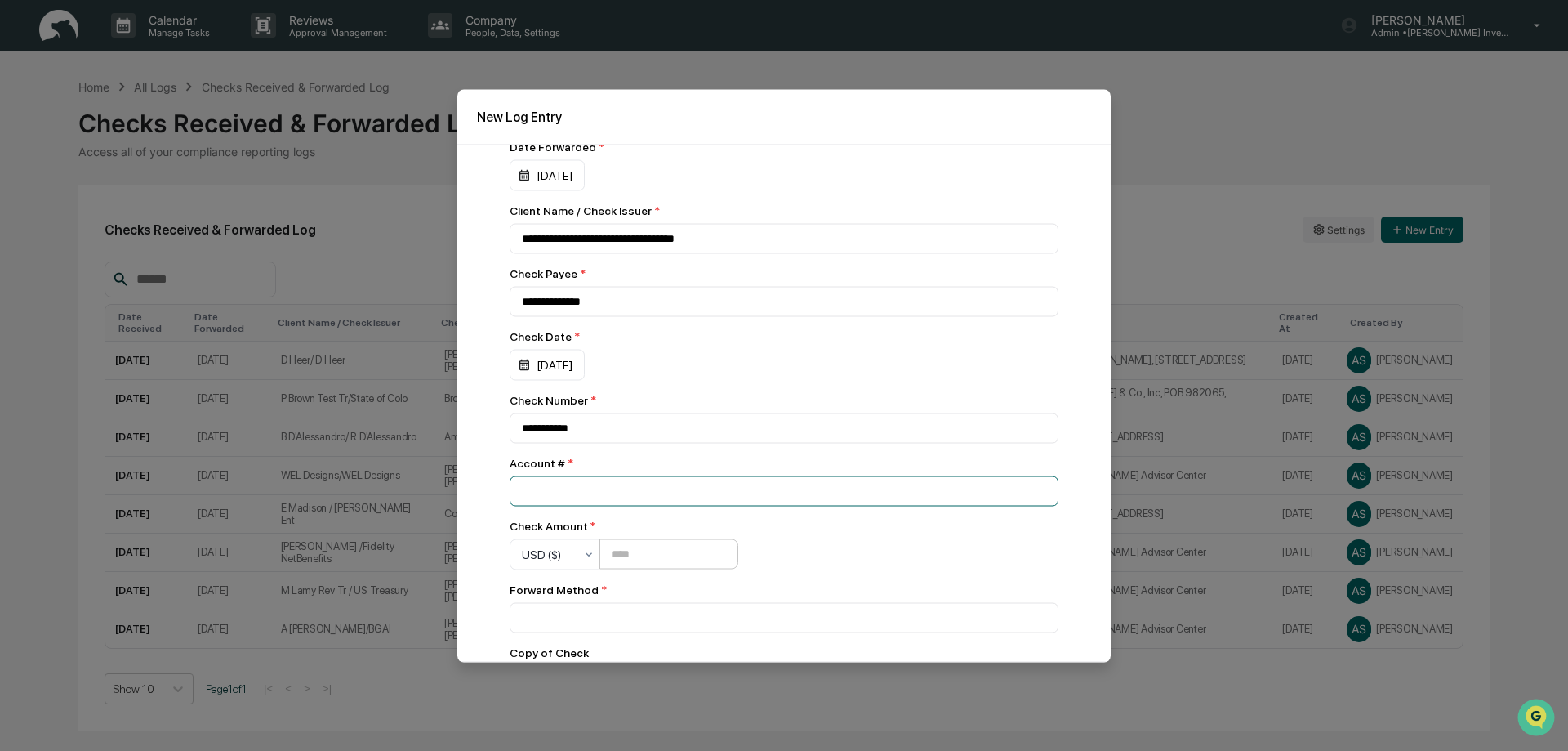
type input "********"
click at [609, 552] on input "number" at bounding box center [668, 554] width 139 height 30
type input "*******"
click at [517, 620] on input at bounding box center [783, 617] width 549 height 30
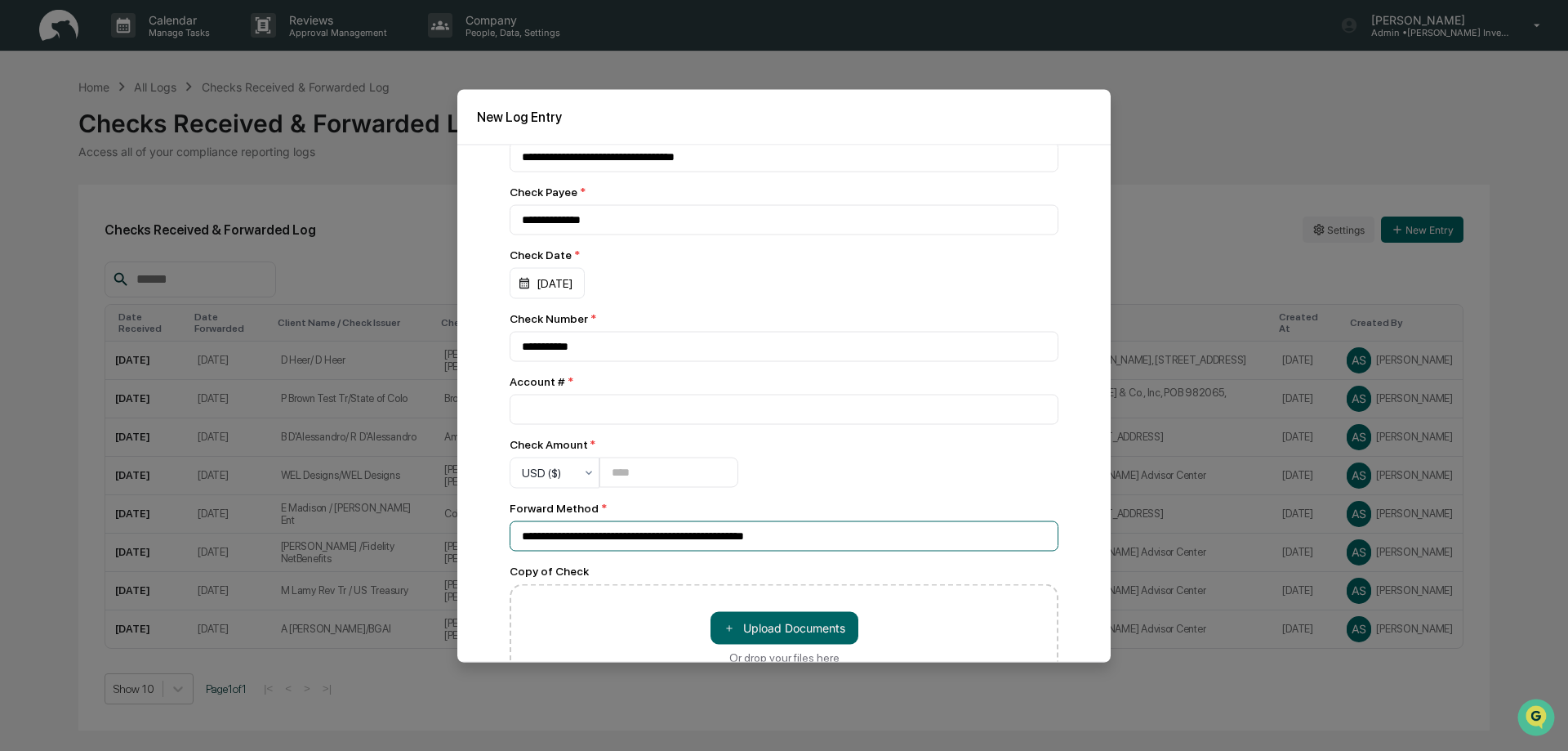
scroll to position [245, 0]
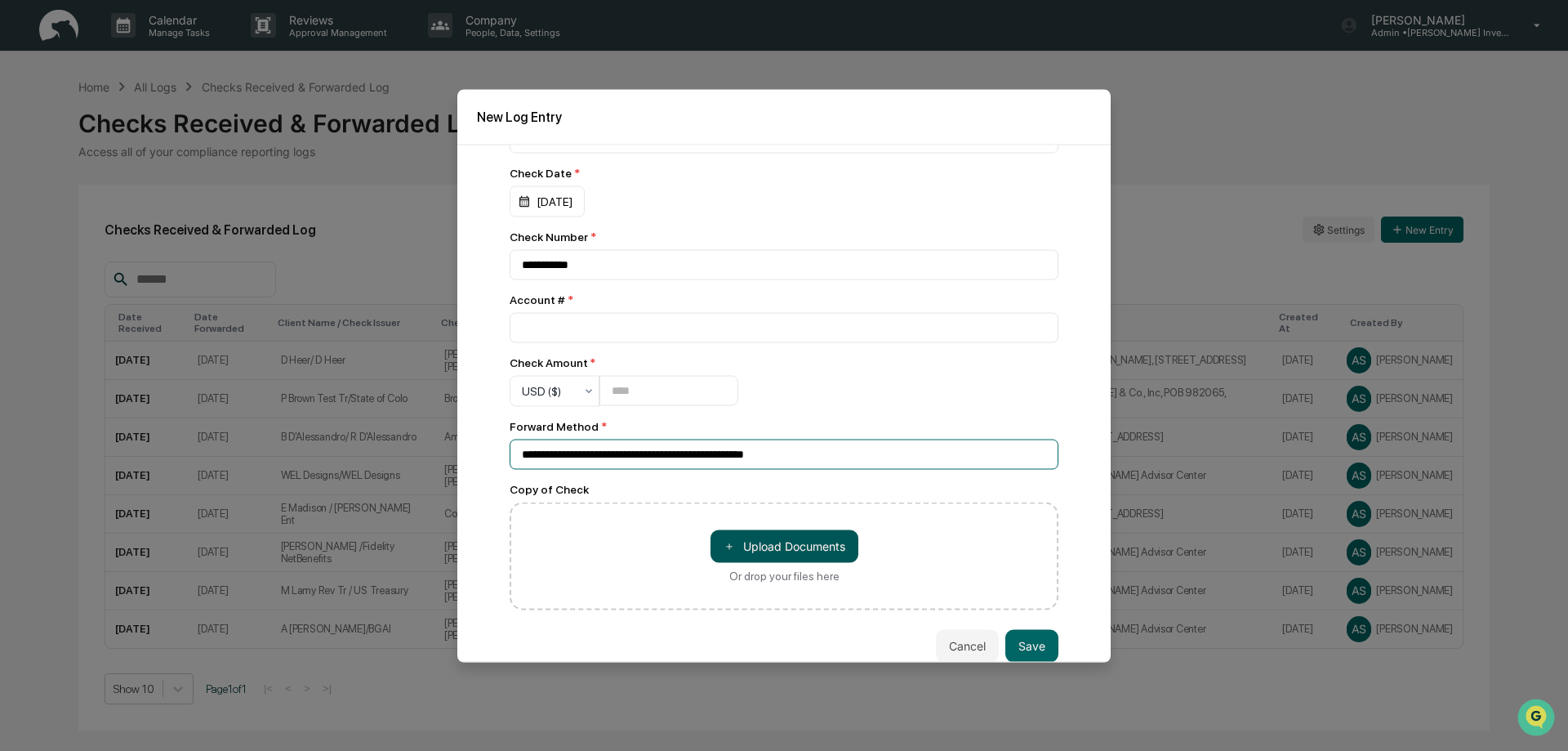
type input "**********"
click at [766, 551] on button "＋ Upload Documents" at bounding box center [784, 545] width 148 height 33
click at [842, 605] on div "＋ Upload Documents Or drop your files here" at bounding box center [783, 556] width 549 height 108
click at [797, 551] on button "＋ Upload Documents" at bounding box center [784, 545] width 148 height 33
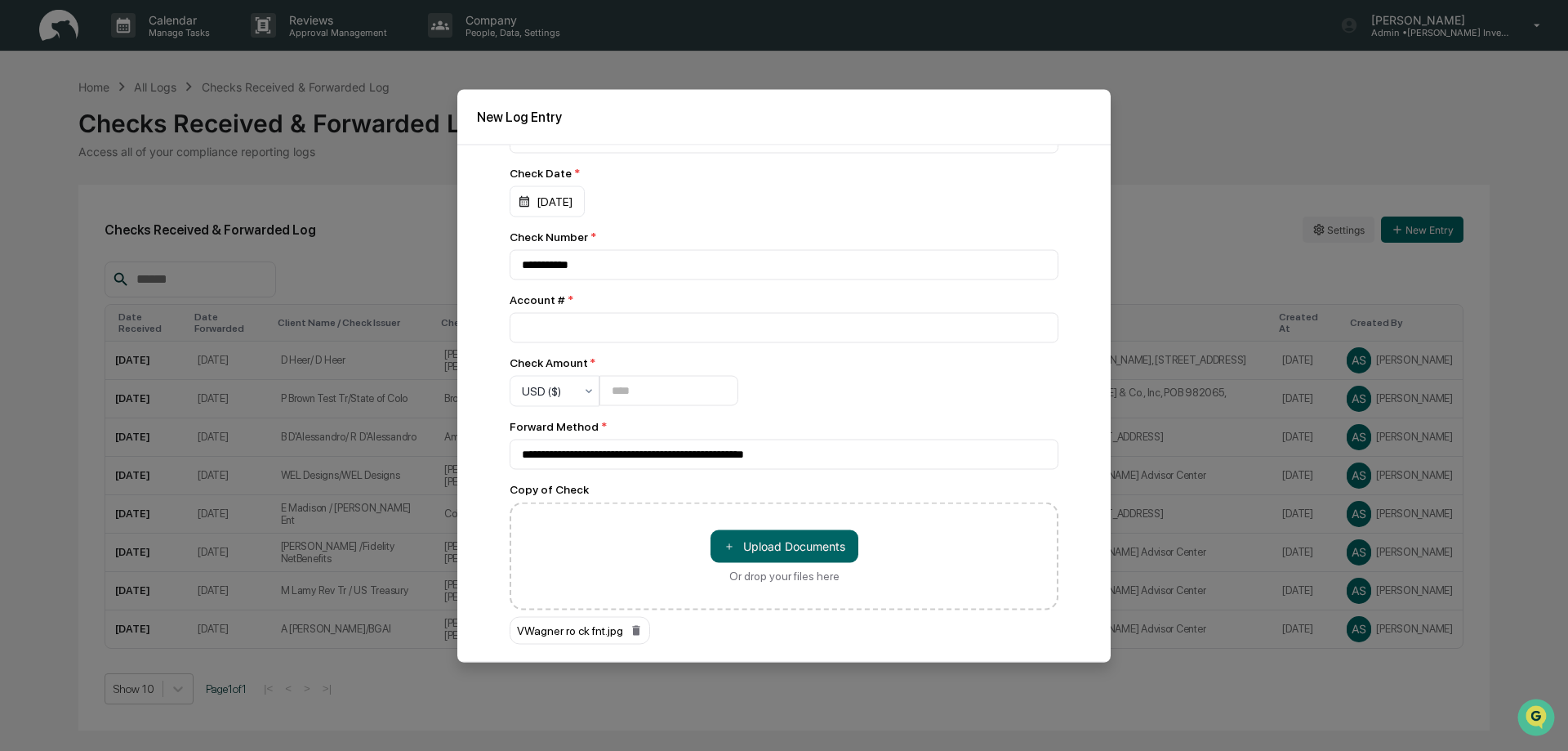
scroll to position [297, 0]
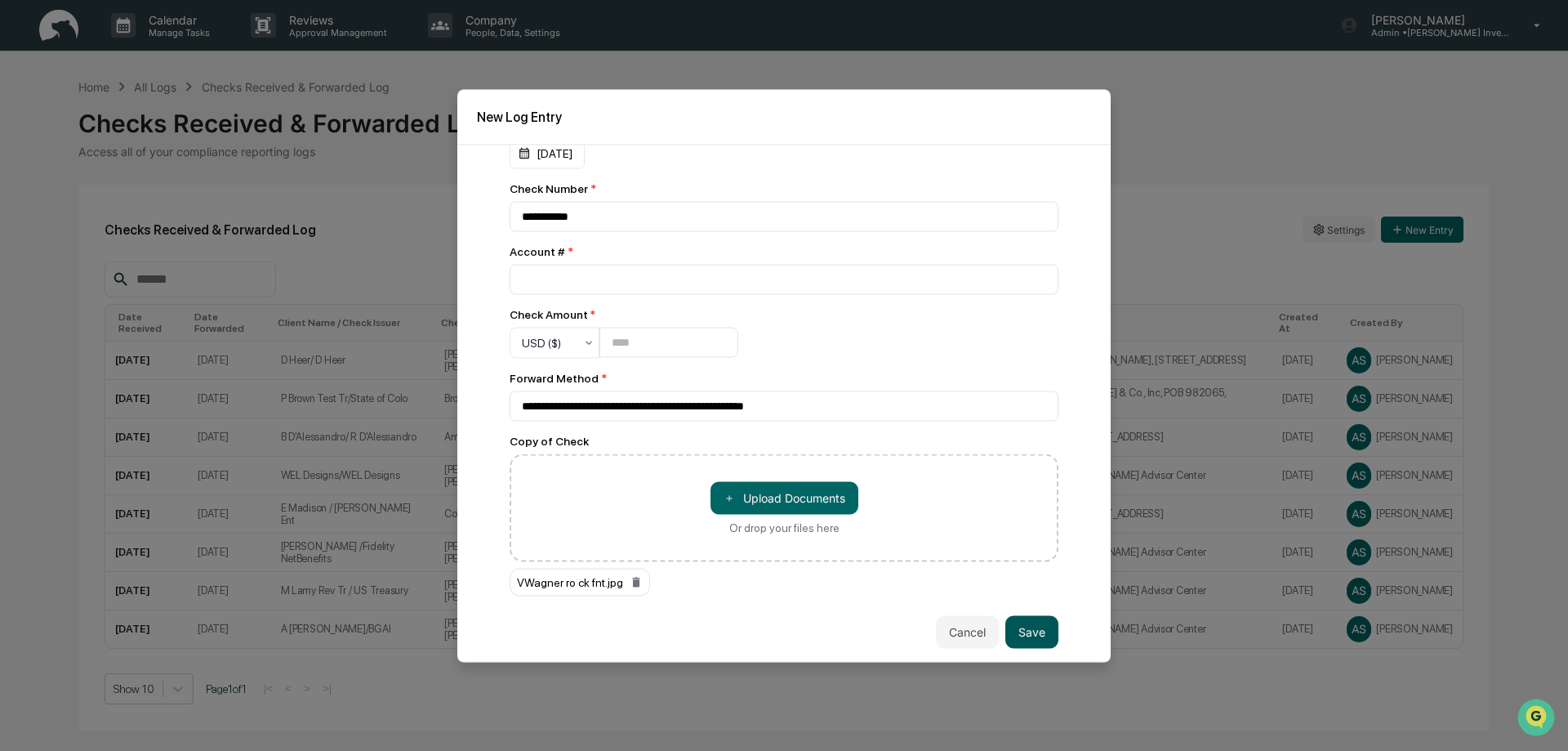
click at [1006, 627] on button "Save" at bounding box center [1031, 631] width 53 height 33
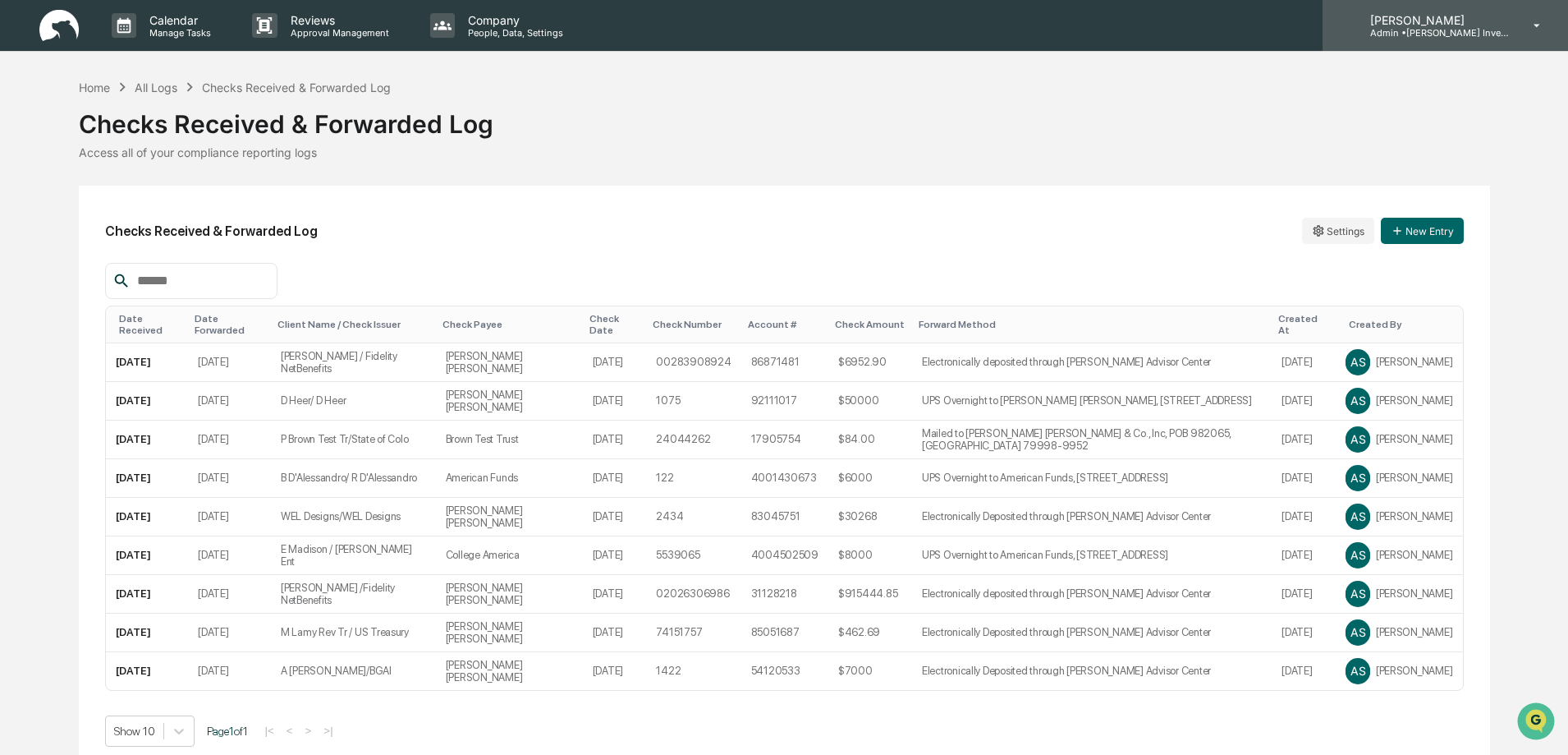
click at [1535, 25] on icon at bounding box center [1538, 26] width 7 height 3
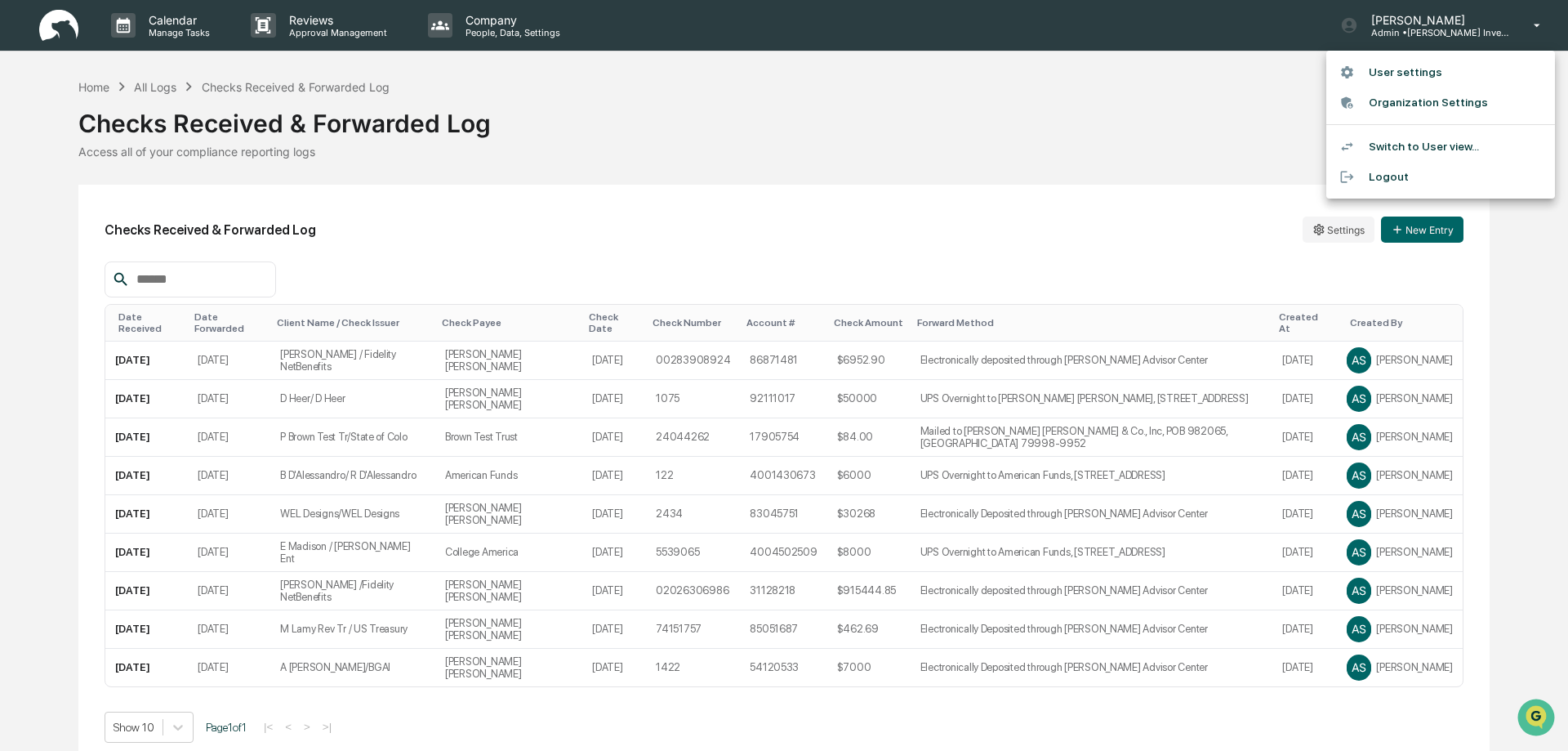
click at [1389, 176] on li "Logout" at bounding box center [1440, 176] width 229 height 30
